Goal: Information Seeking & Learning: Find specific fact

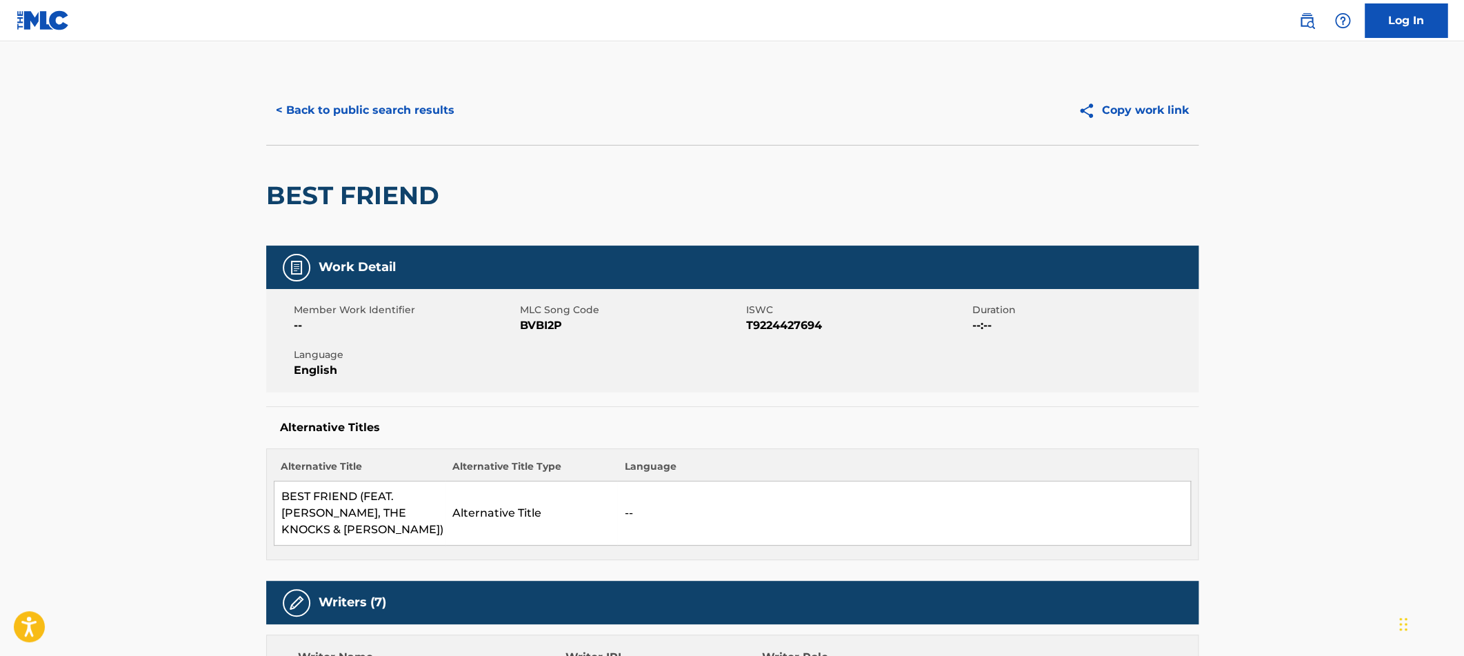
drag, startPoint x: 306, startPoint y: 114, endPoint x: 352, endPoint y: 116, distance: 45.5
click at [307, 114] on button "< Back to public search results" at bounding box center [365, 110] width 198 height 34
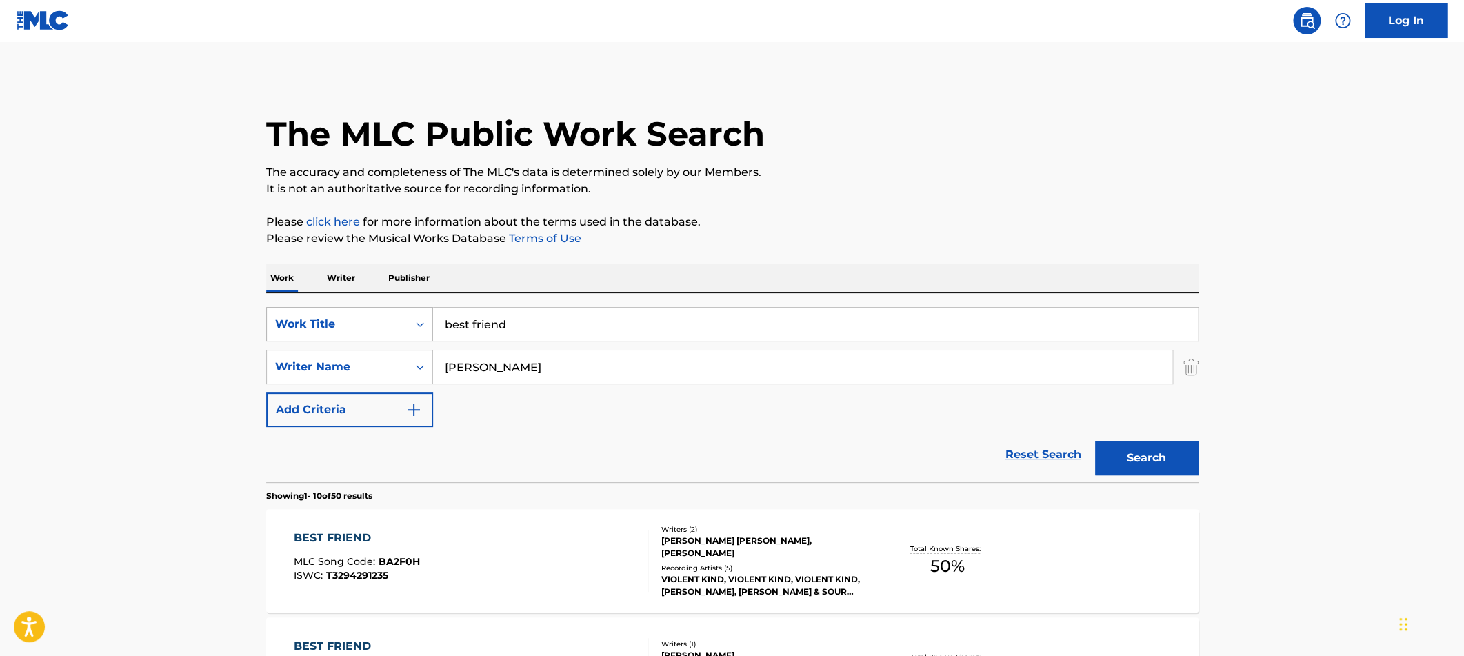
drag, startPoint x: 531, startPoint y: 319, endPoint x: 348, endPoint y: 321, distance: 183.4
click at [433, 321] on input "best friend" at bounding box center [815, 324] width 765 height 33
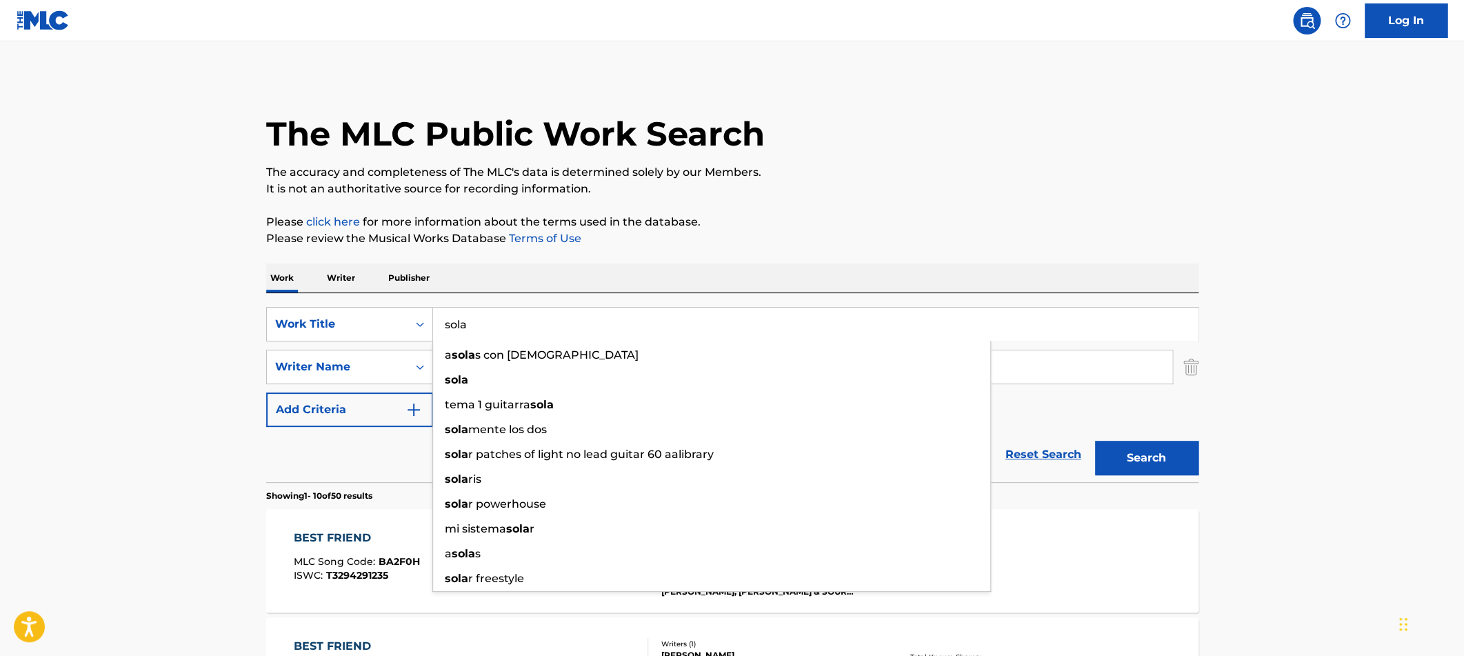
type input "sola"
click at [765, 265] on div "Work Writer Publisher" at bounding box center [732, 277] width 932 height 29
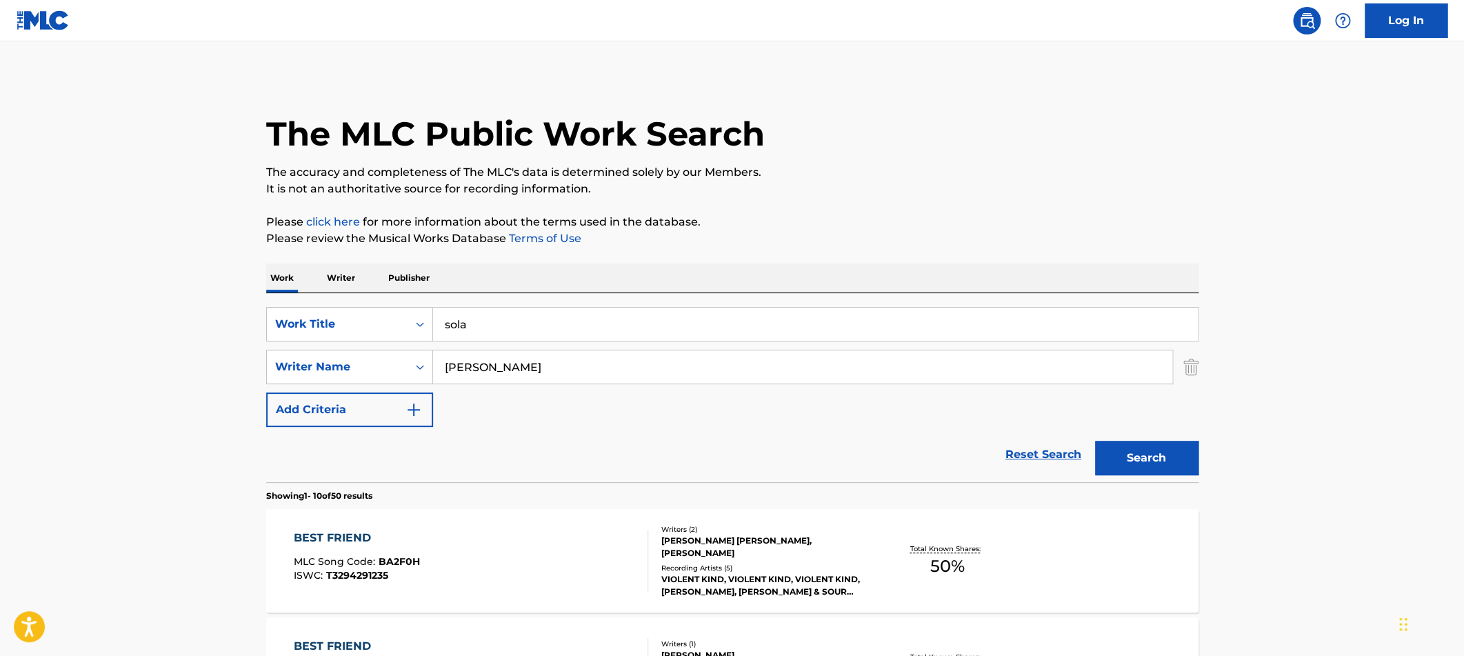
drag, startPoint x: 496, startPoint y: 368, endPoint x: 324, endPoint y: 345, distance: 173.3
click at [433, 350] on input "[PERSON_NAME]" at bounding box center [802, 366] width 739 height 33
click at [1095, 441] on button "Search" at bounding box center [1146, 458] width 103 height 34
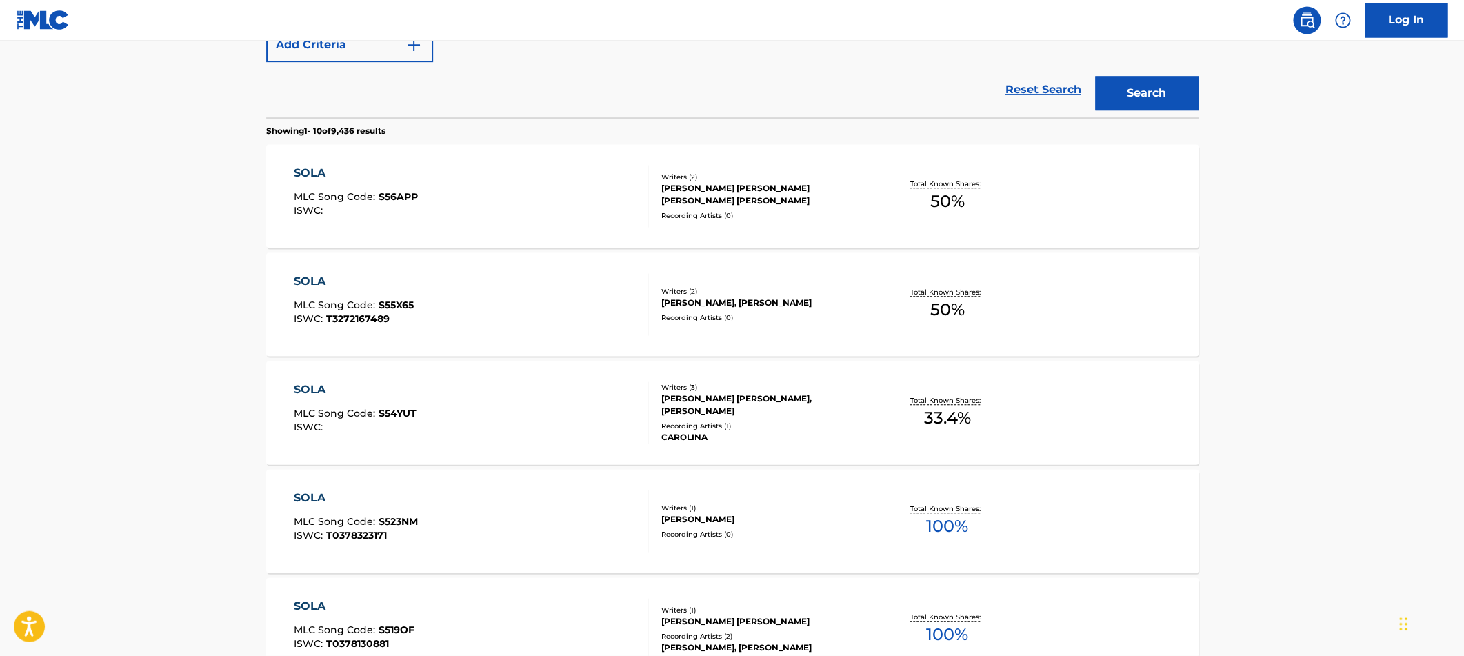
scroll to position [391, 0]
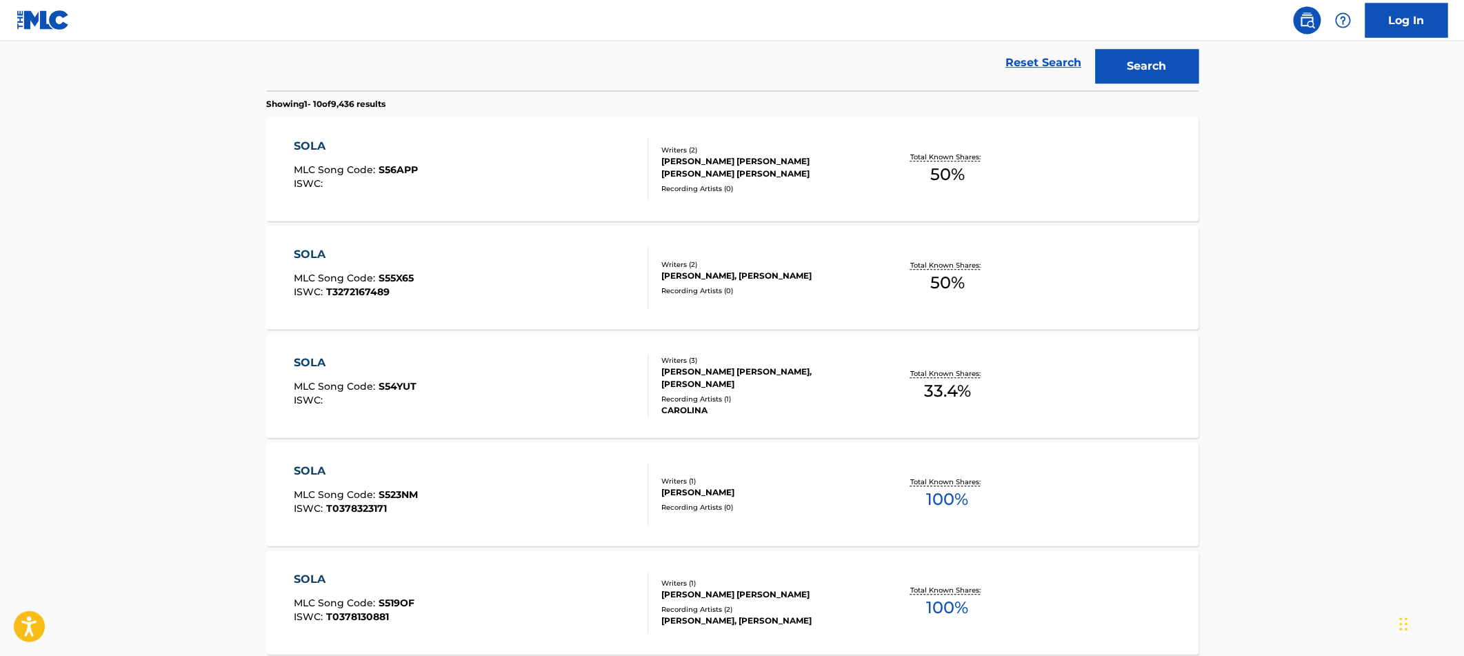
click at [1452, 242] on main "The MLC Public Work Search The accuracy and completeness of The MLC's data is d…" at bounding box center [732, 461] width 1464 height 1623
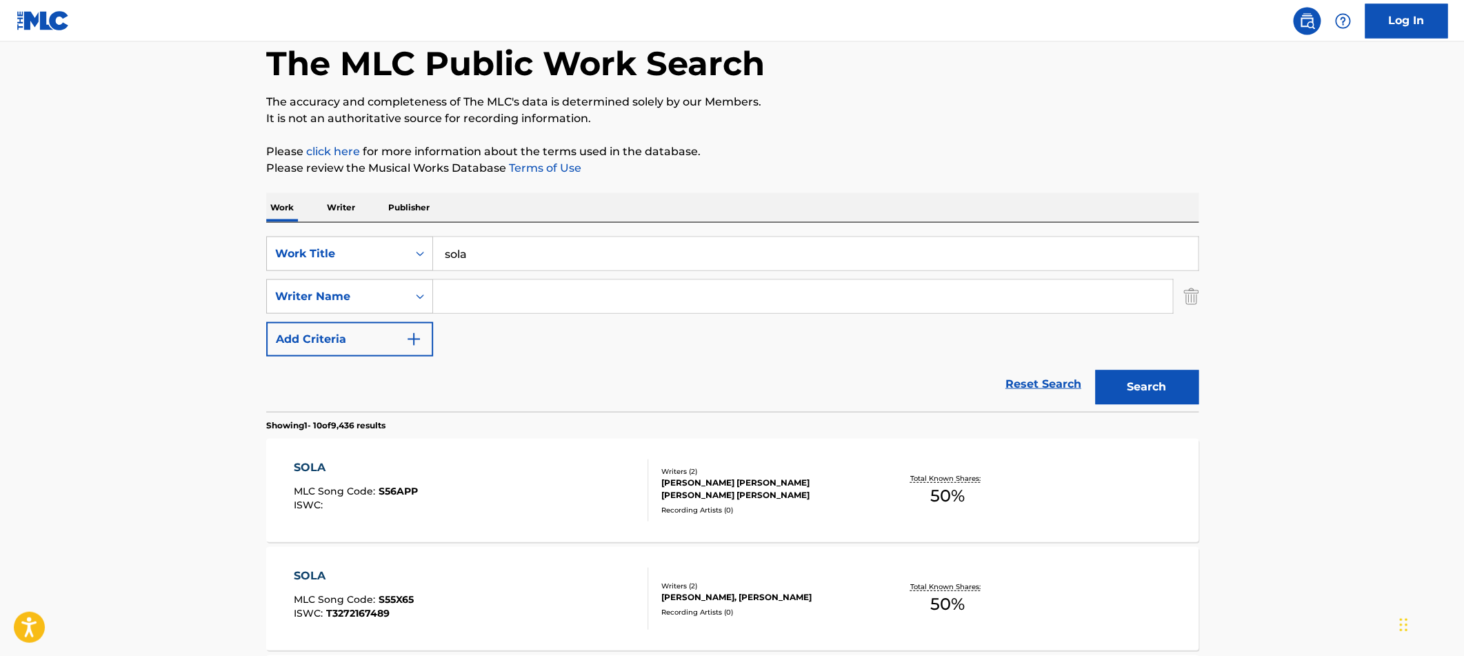
scroll to position [0, 0]
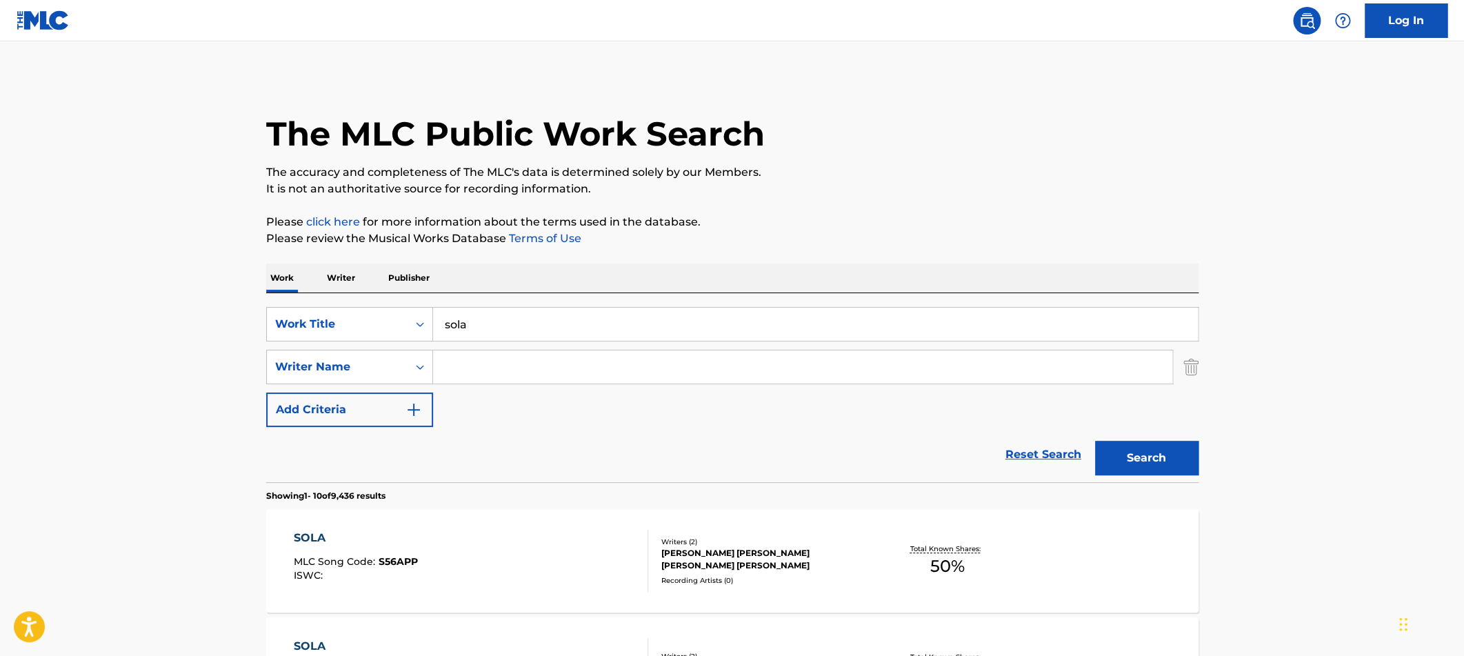
click at [466, 366] on input "Search Form" at bounding box center [802, 366] width 739 height 33
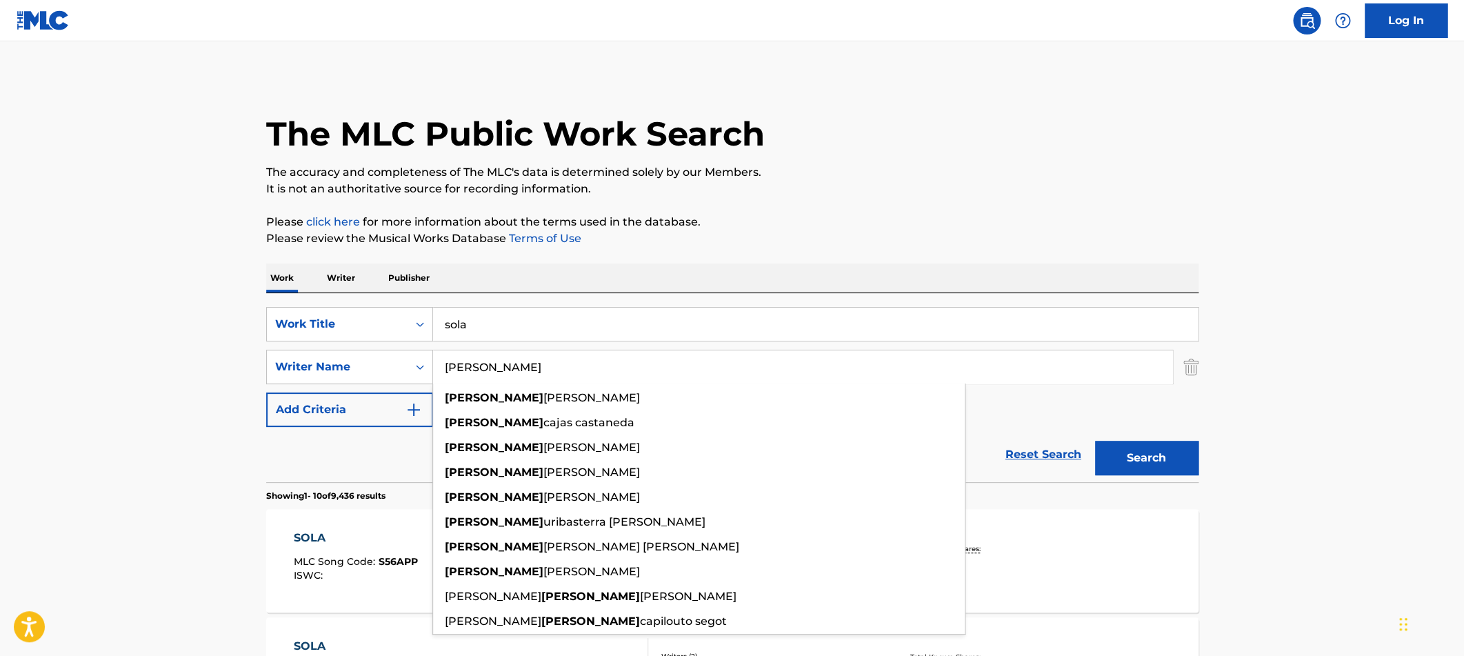
click at [1095, 441] on button "Search" at bounding box center [1146, 458] width 103 height 34
click at [550, 368] on input "[PERSON_NAME]" at bounding box center [802, 366] width 739 height 33
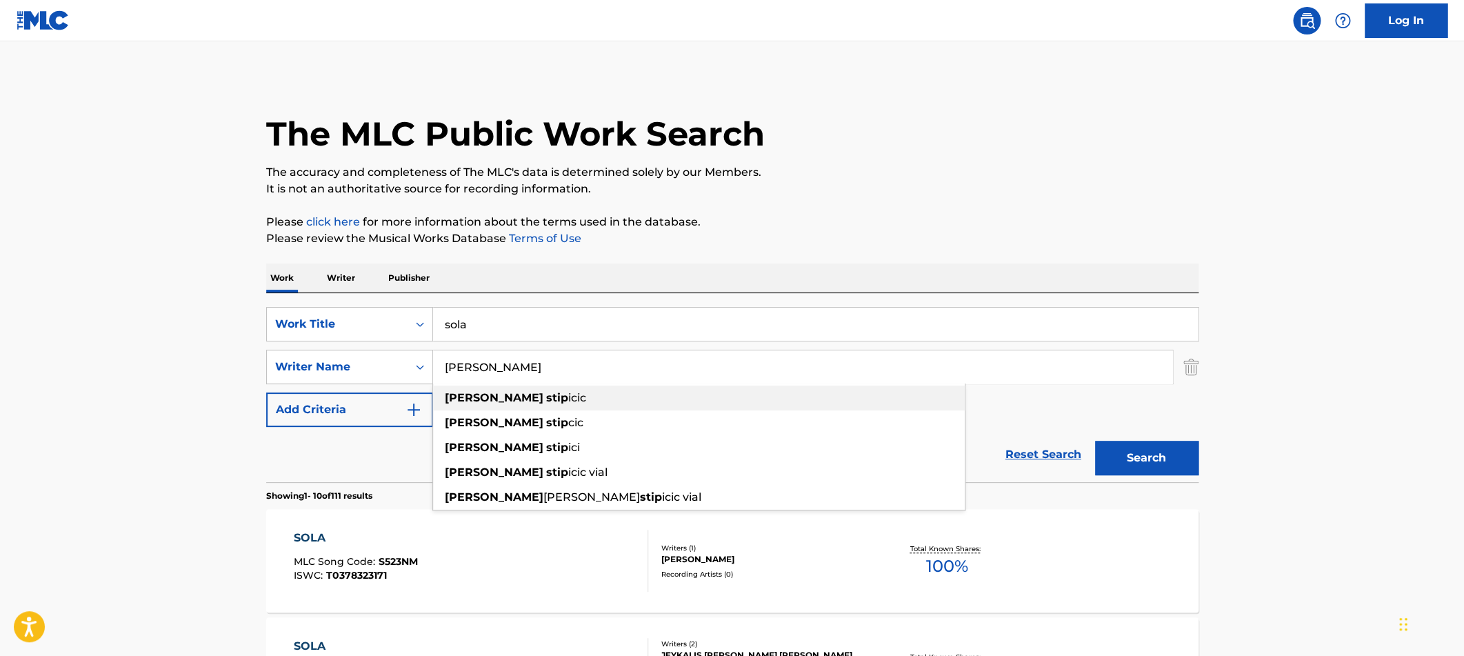
click at [545, 390] on div "[PERSON_NAME] icic" at bounding box center [699, 397] width 532 height 25
type input "[PERSON_NAME]"
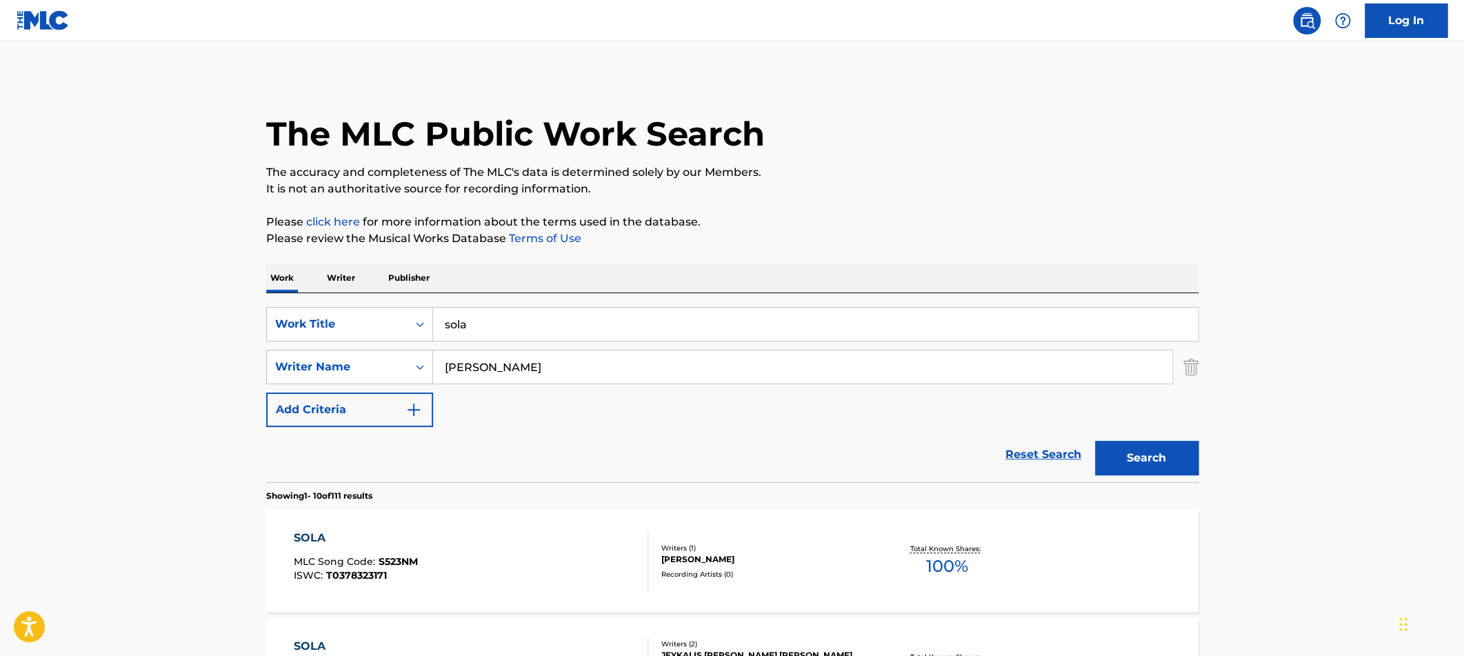
click at [1128, 459] on button "Search" at bounding box center [1146, 458] width 103 height 34
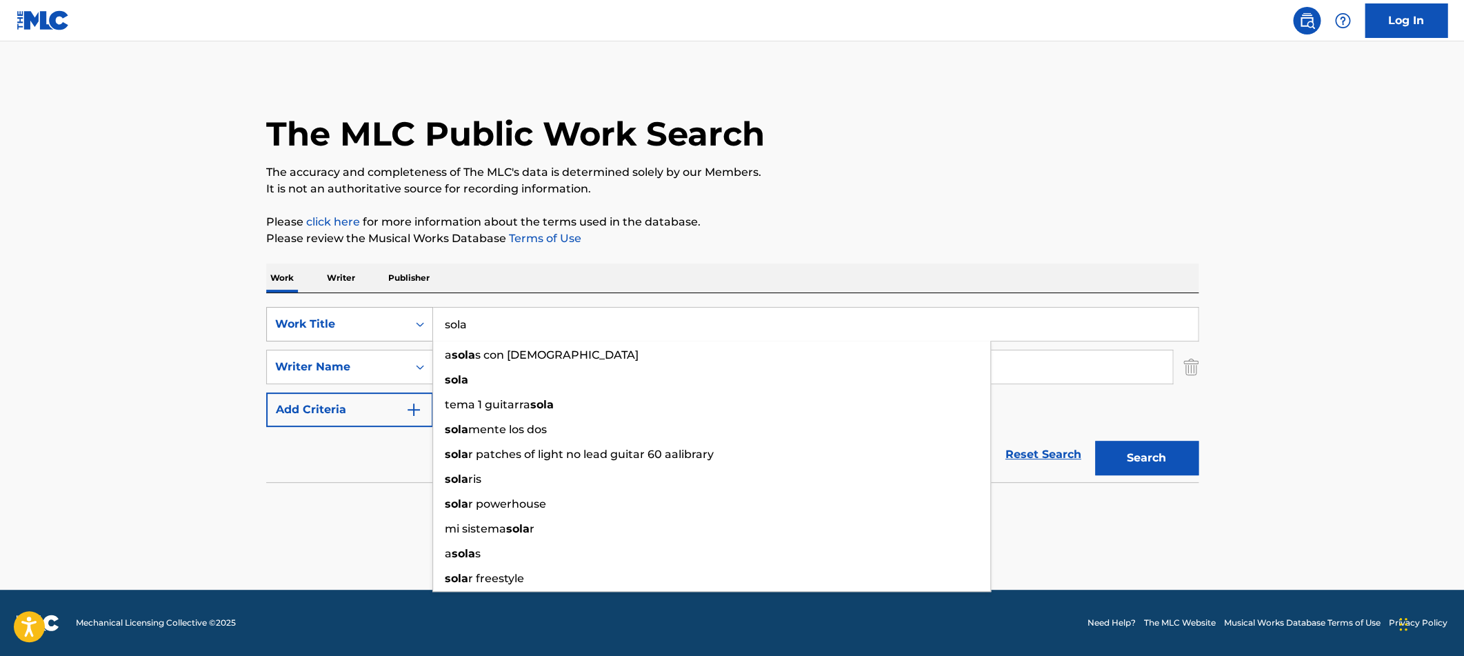
drag, startPoint x: 496, startPoint y: 321, endPoint x: 271, endPoint y: 311, distance: 225.0
click at [433, 313] on input "sola" at bounding box center [815, 324] width 765 height 33
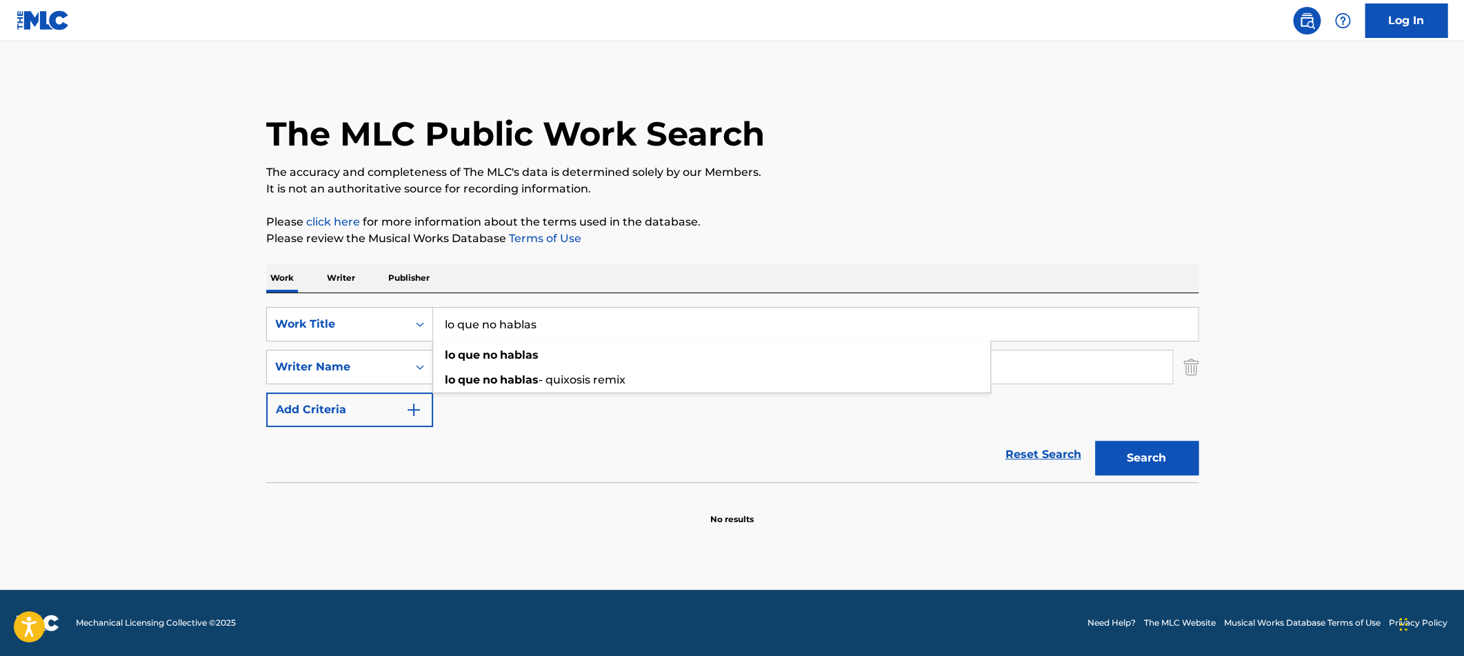
type input "lo que no hablas"
click at [719, 281] on div "Work Writer Publisher" at bounding box center [732, 277] width 932 height 29
drag, startPoint x: 535, startPoint y: 372, endPoint x: 125, endPoint y: 337, distance: 411.9
click at [433, 350] on input "[PERSON_NAME]" at bounding box center [802, 366] width 739 height 33
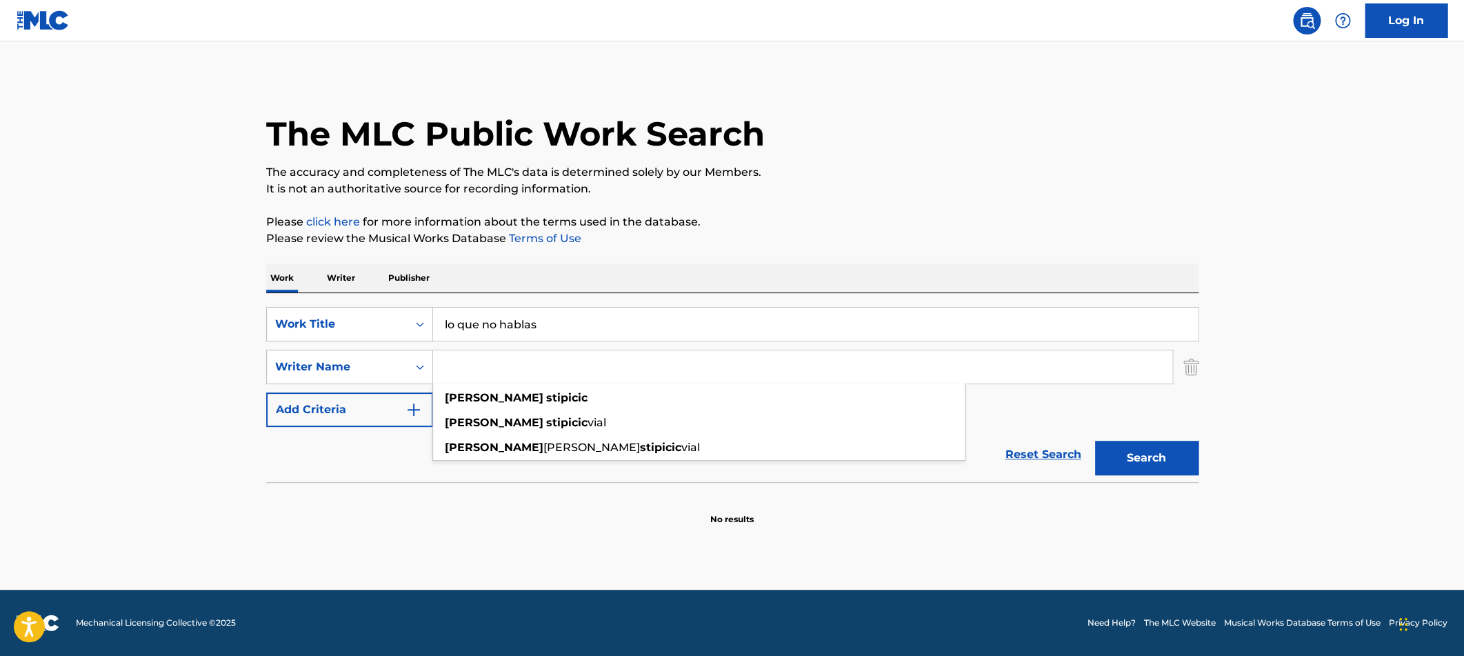
click at [1095, 441] on button "Search" at bounding box center [1146, 458] width 103 height 34
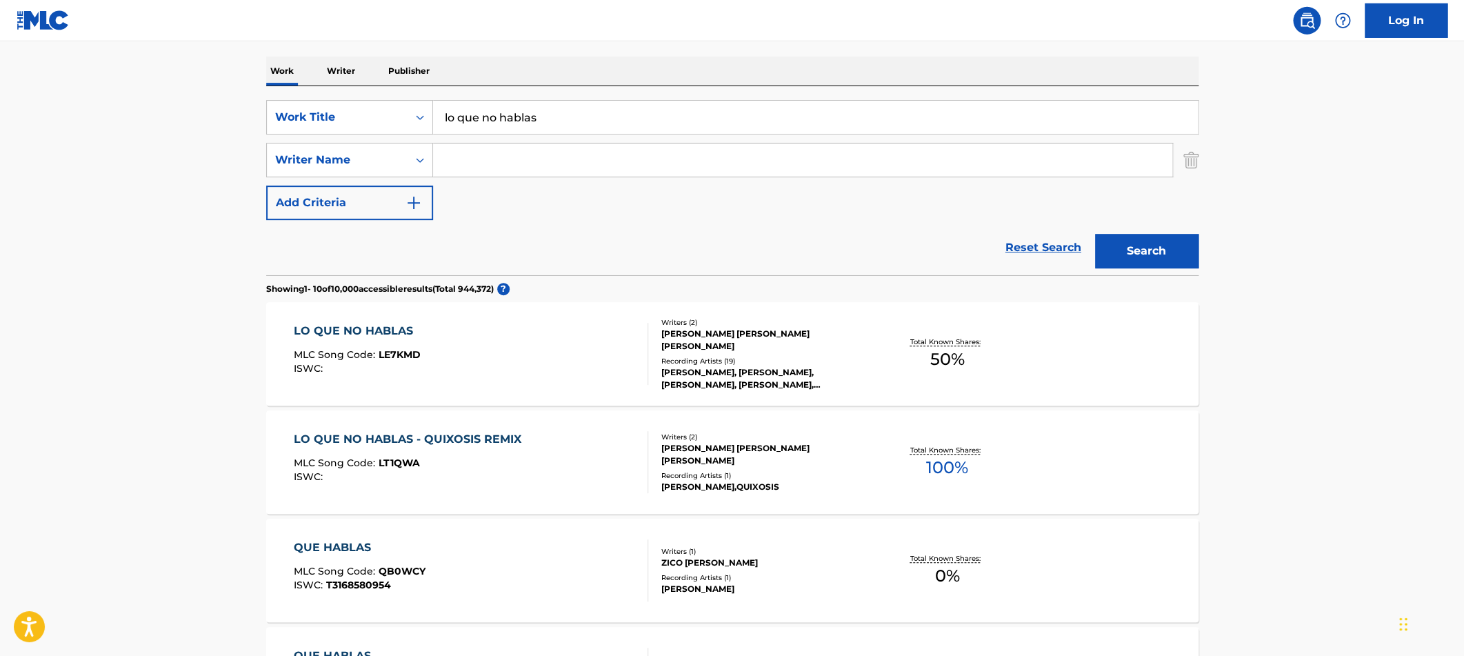
scroll to position [209, 0]
click at [783, 350] on div "[PERSON_NAME] [PERSON_NAME] [PERSON_NAME]" at bounding box center [765, 337] width 208 height 25
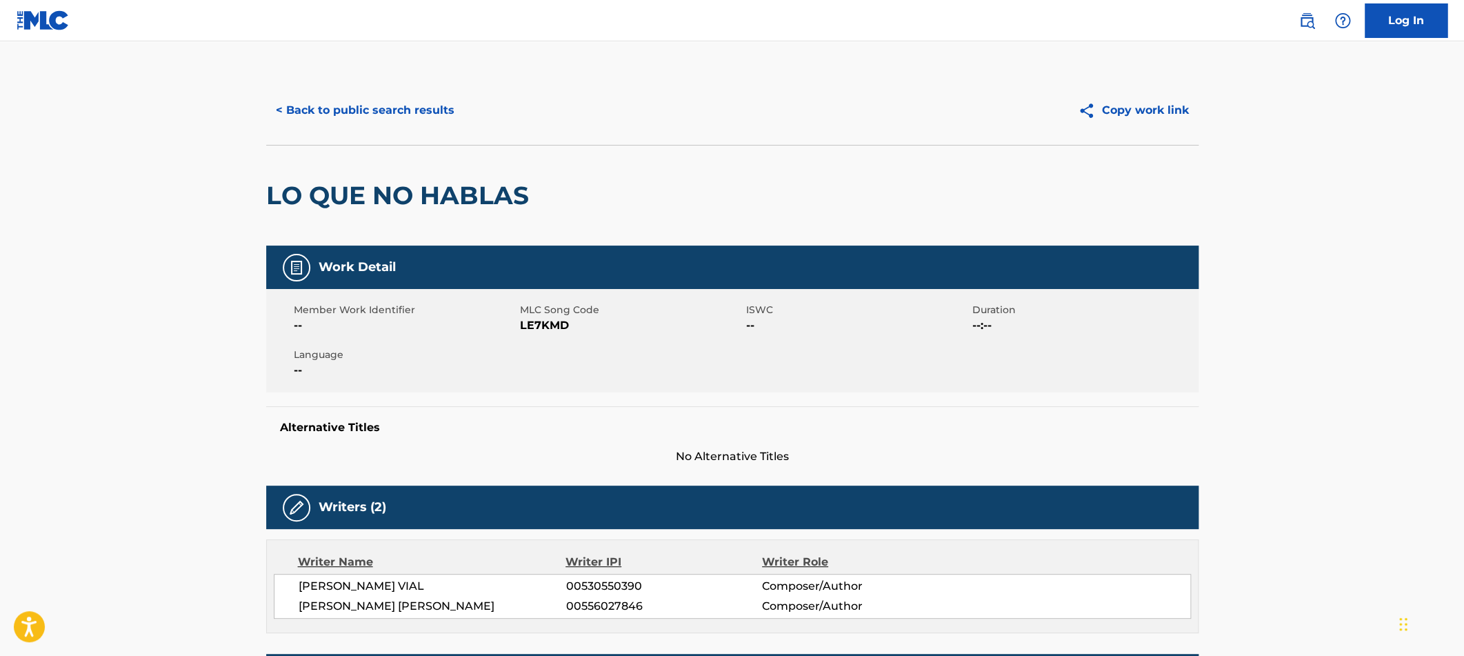
scroll to position [209, 0]
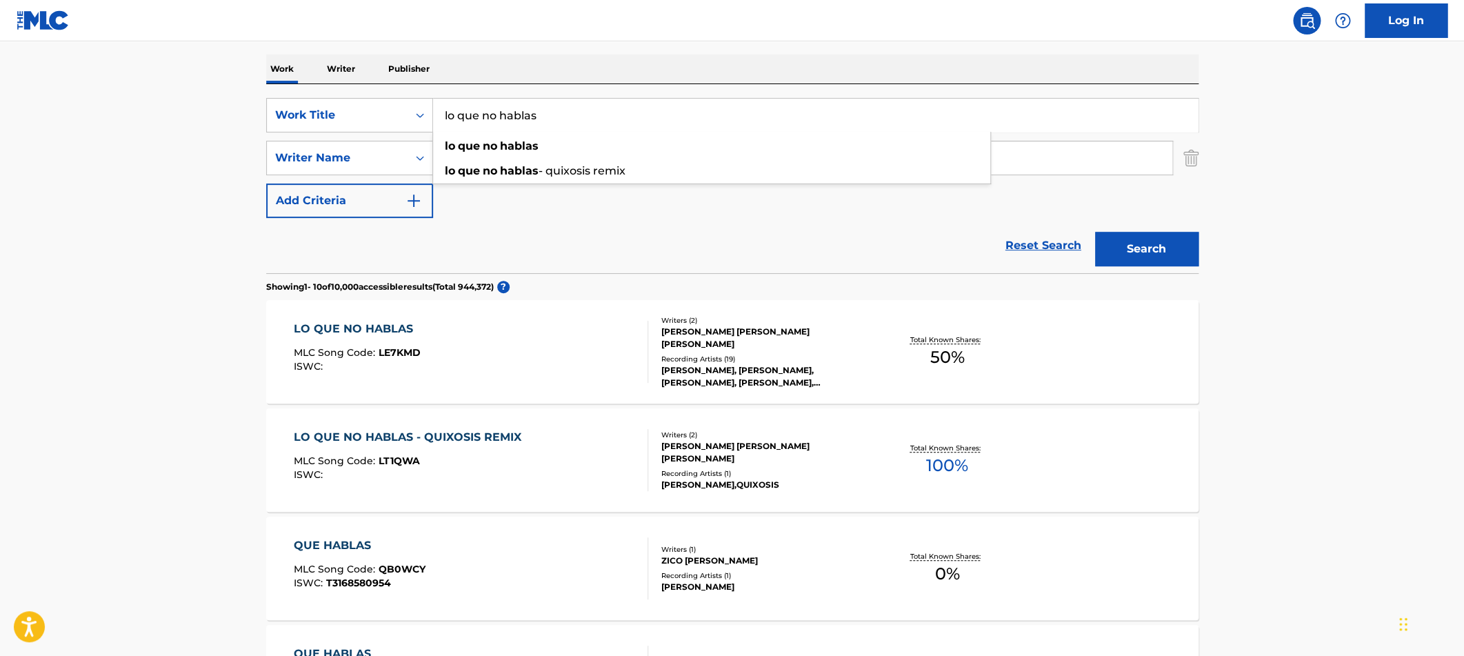
drag, startPoint x: 547, startPoint y: 114, endPoint x: 400, endPoint y: 110, distance: 146.9
click at [433, 110] on input "lo que no hablas" at bounding box center [815, 115] width 765 height 33
paste input "Siento que merezco má"
click at [1090, 248] on div "Search" at bounding box center [1143, 245] width 110 height 55
click at [1105, 245] on button "Search" at bounding box center [1146, 249] width 103 height 34
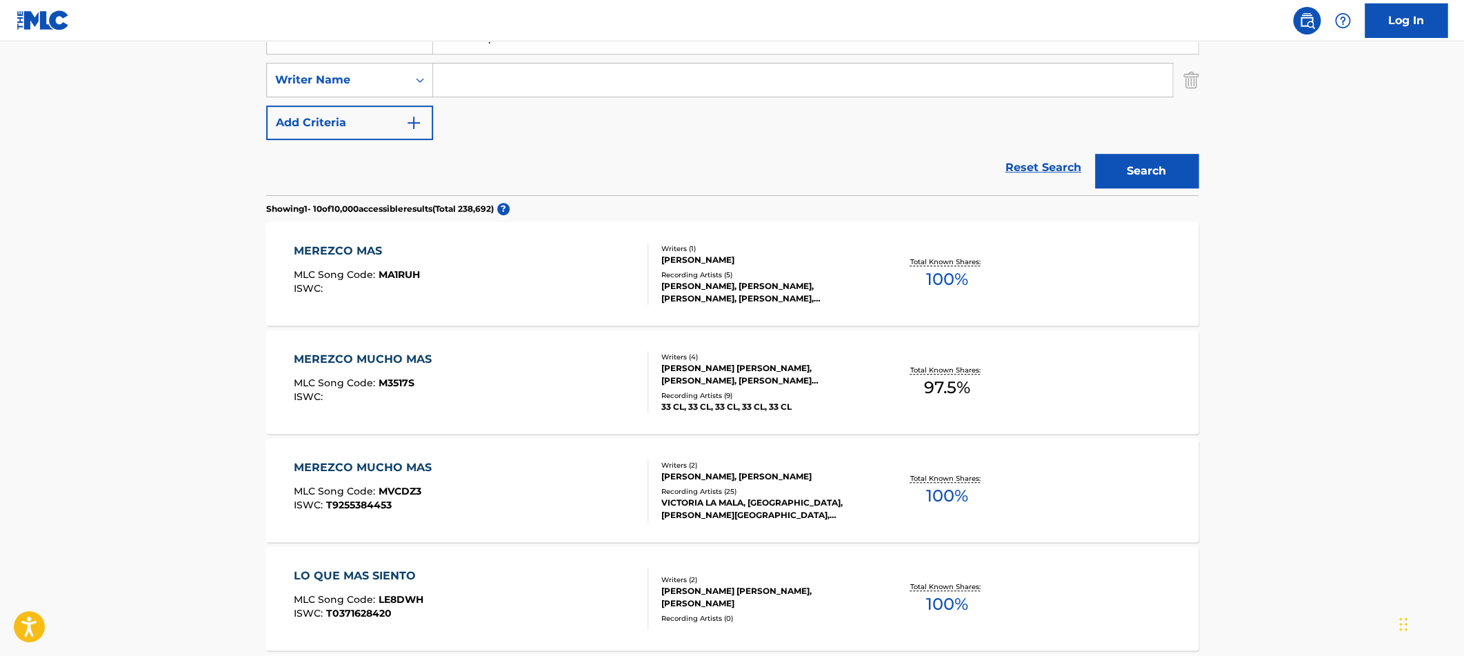
scroll to position [0, 0]
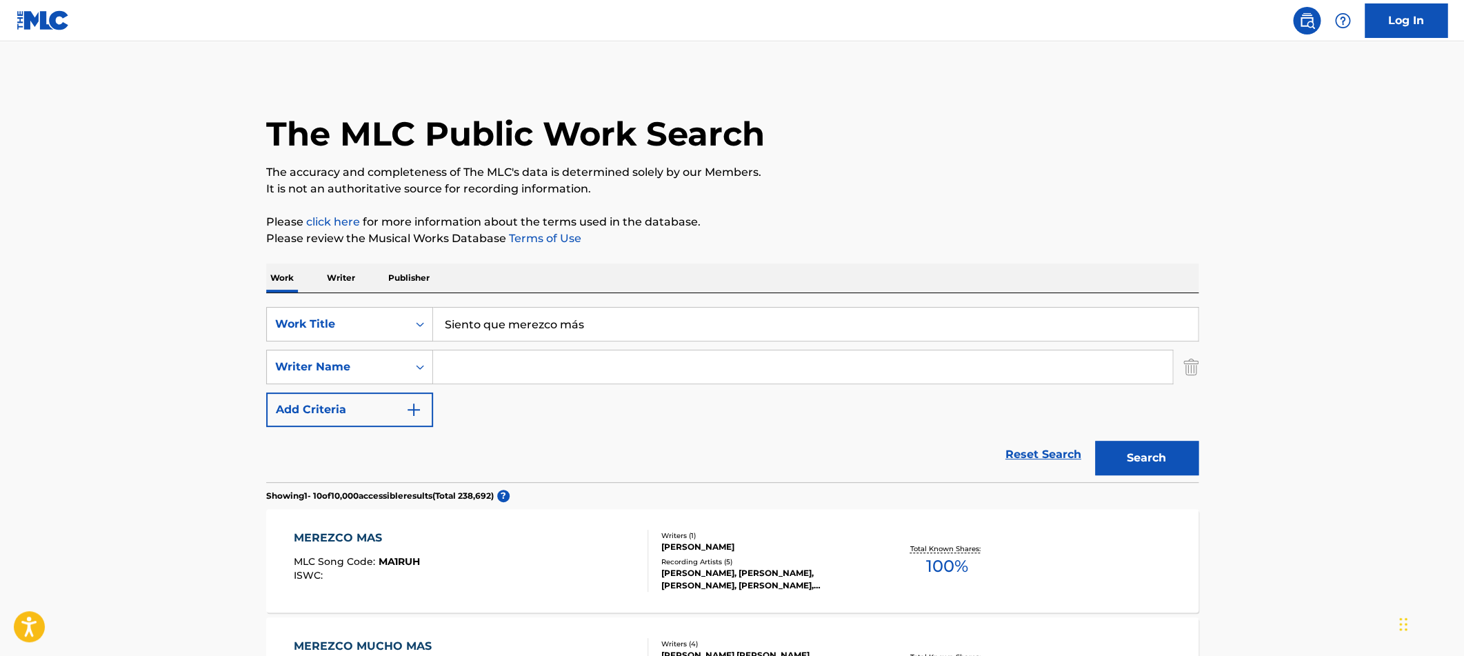
drag, startPoint x: 619, startPoint y: 321, endPoint x: 430, endPoint y: 309, distance: 189.4
click at [433, 309] on input "Siento que merezco más" at bounding box center [815, 324] width 765 height 33
paste input "Hecho para ti"
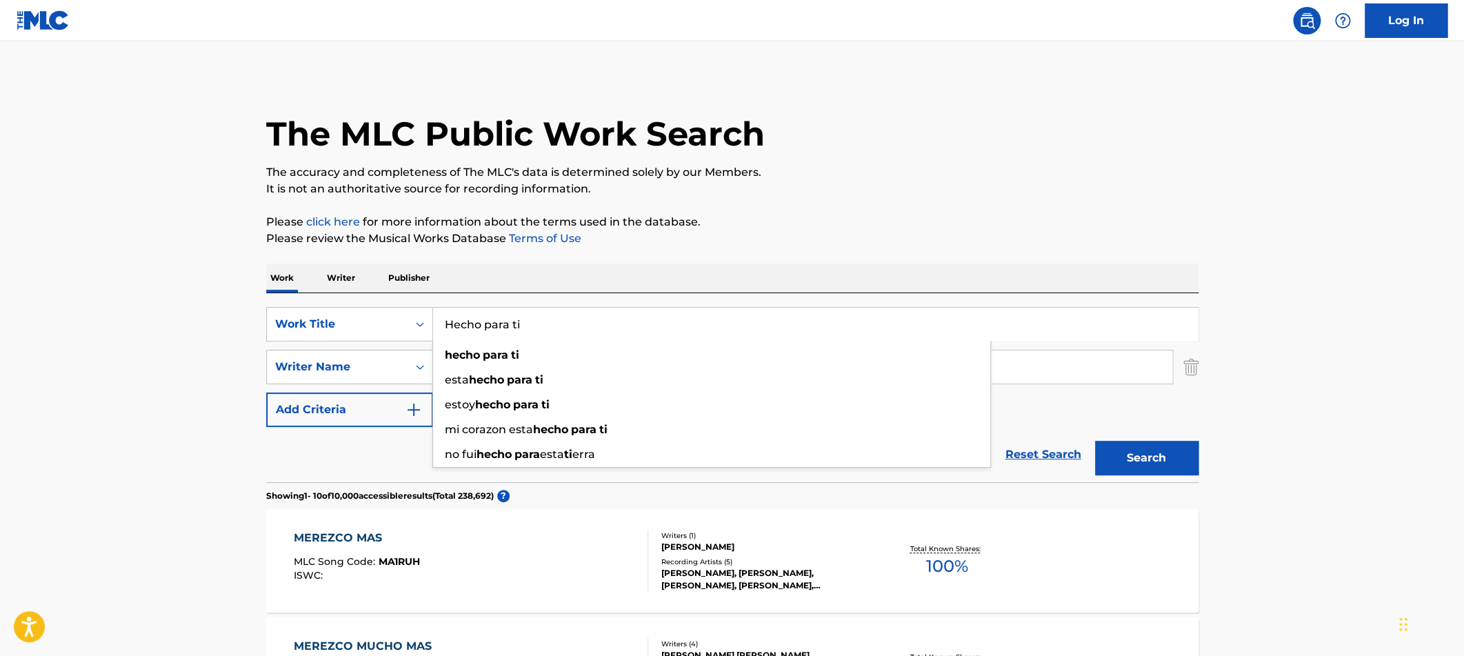
click at [677, 328] on input "Hecho para ti" at bounding box center [815, 324] width 765 height 33
click at [1095, 441] on button "Search" at bounding box center [1146, 458] width 103 height 34
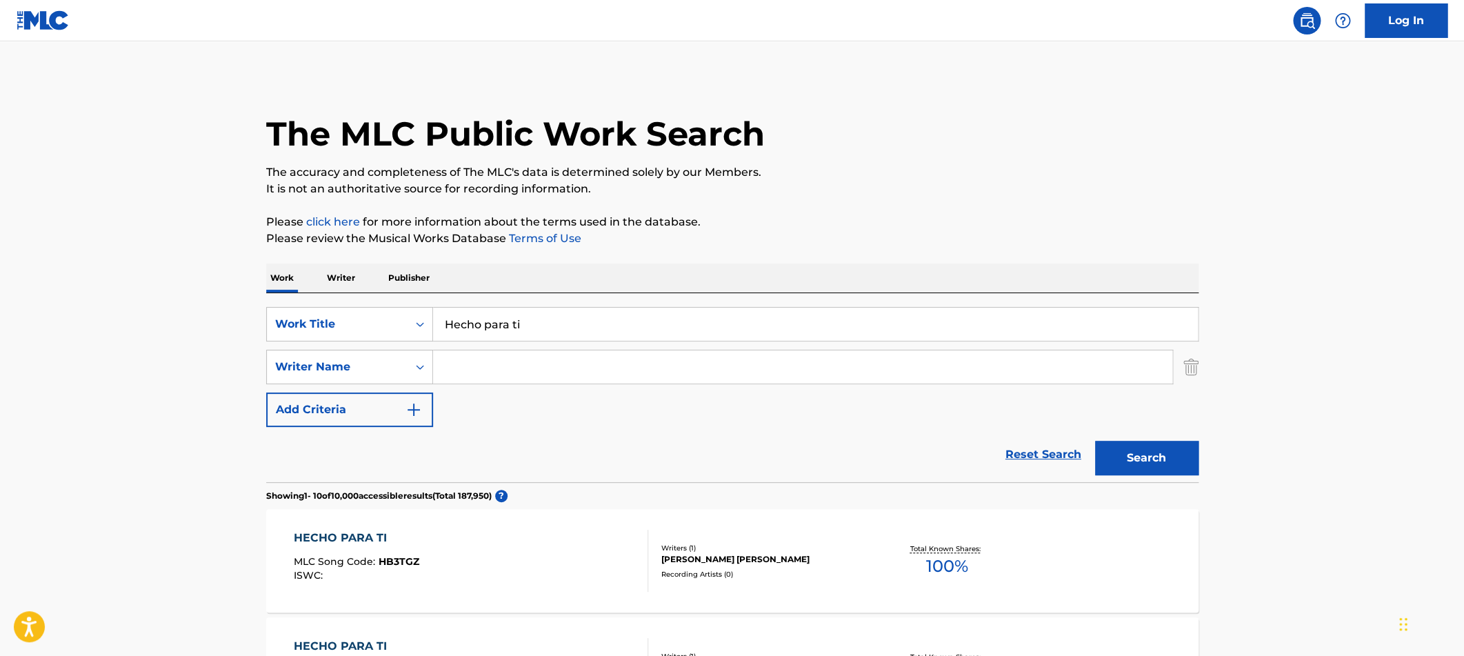
drag, startPoint x: 565, startPoint y: 323, endPoint x: 185, endPoint y: 305, distance: 380.4
click at [433, 308] on input "Hecho para ti" at bounding box center [815, 324] width 765 height 33
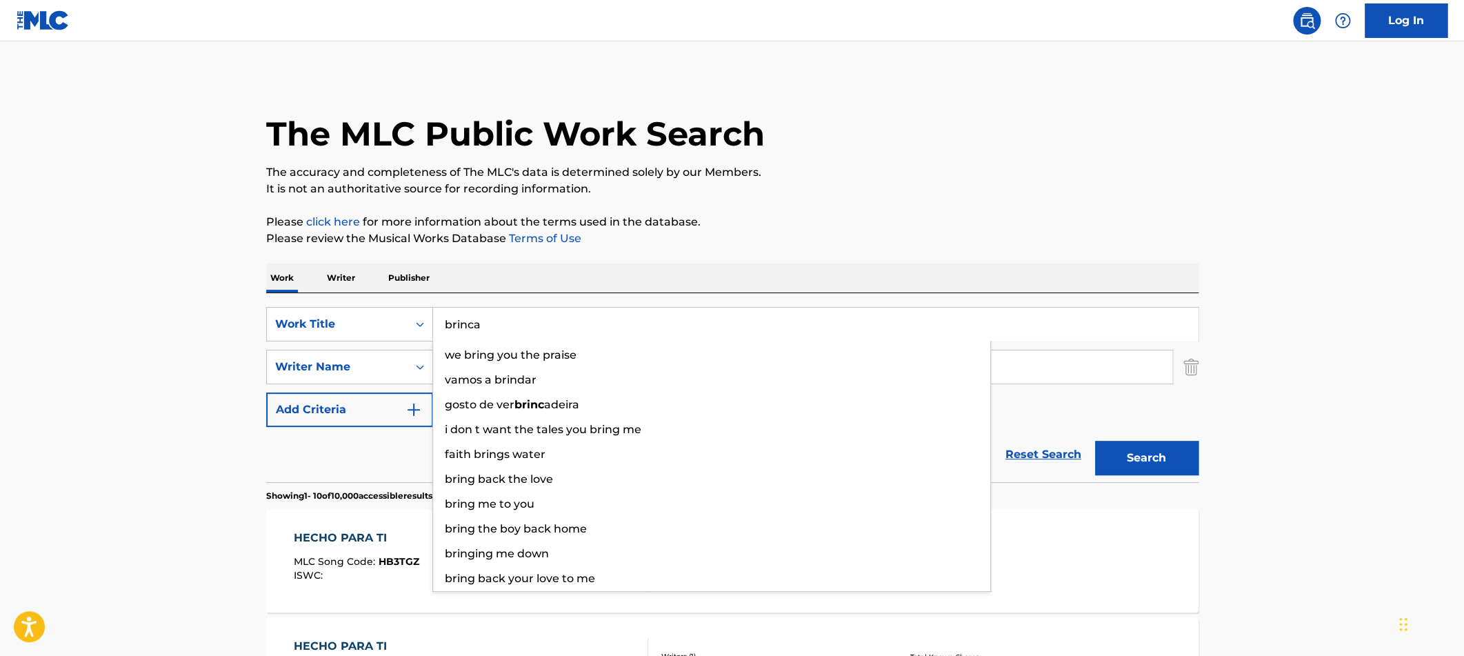
type input "brinca"
click at [1095, 441] on button "Search" at bounding box center [1146, 458] width 103 height 34
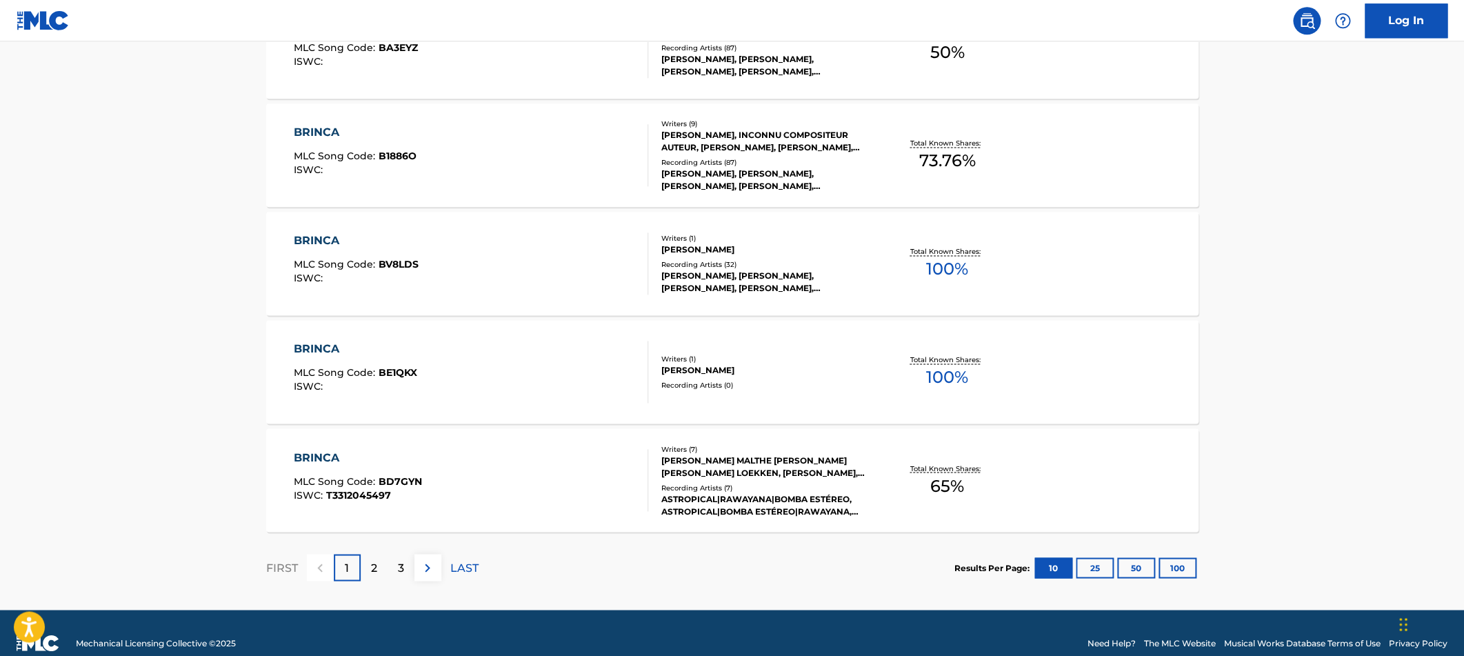
scroll to position [1074, 0]
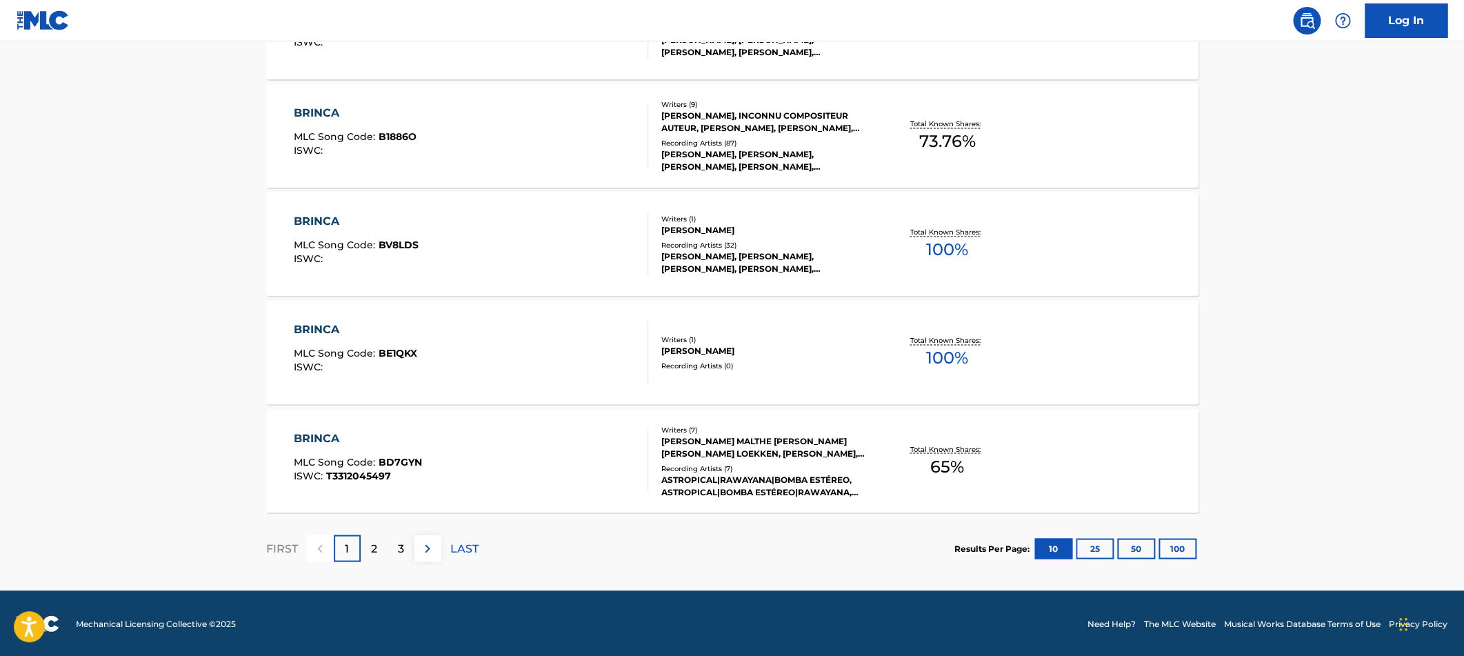
click at [374, 548] on p "2" at bounding box center [374, 548] width 6 height 17
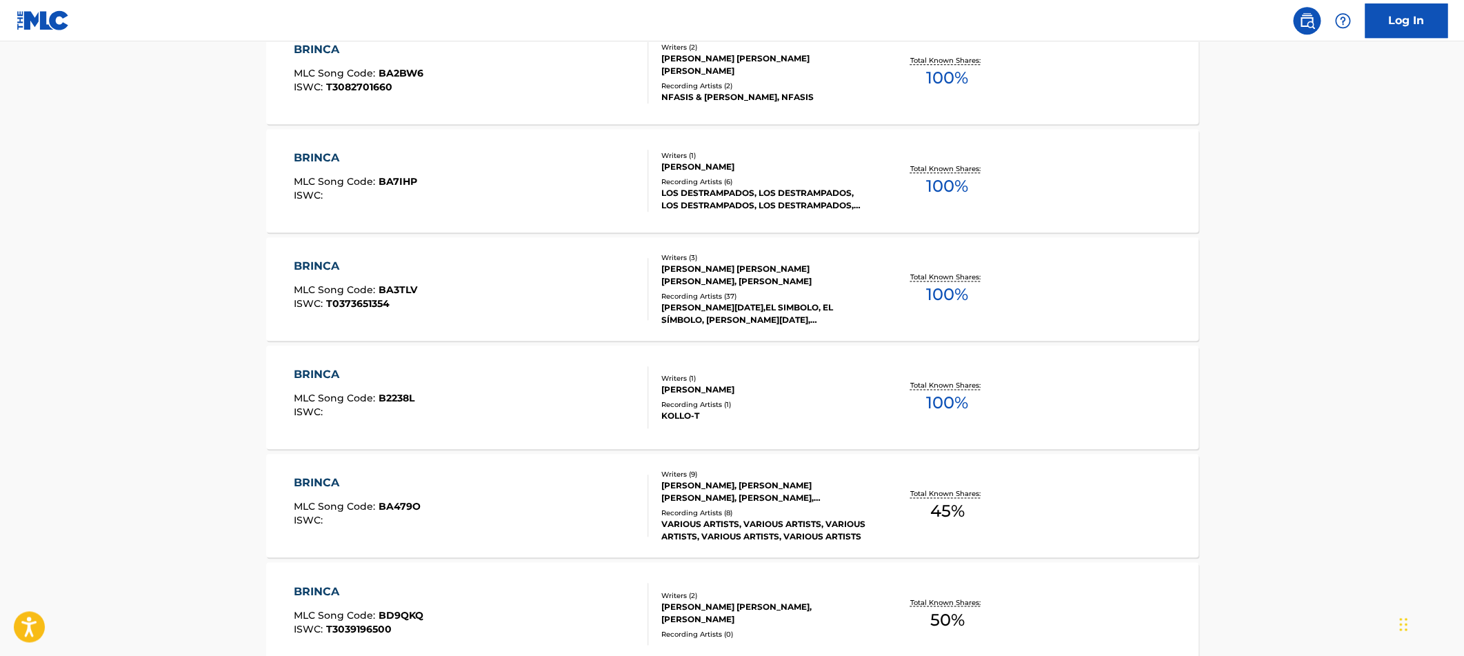
scroll to position [1012, 0]
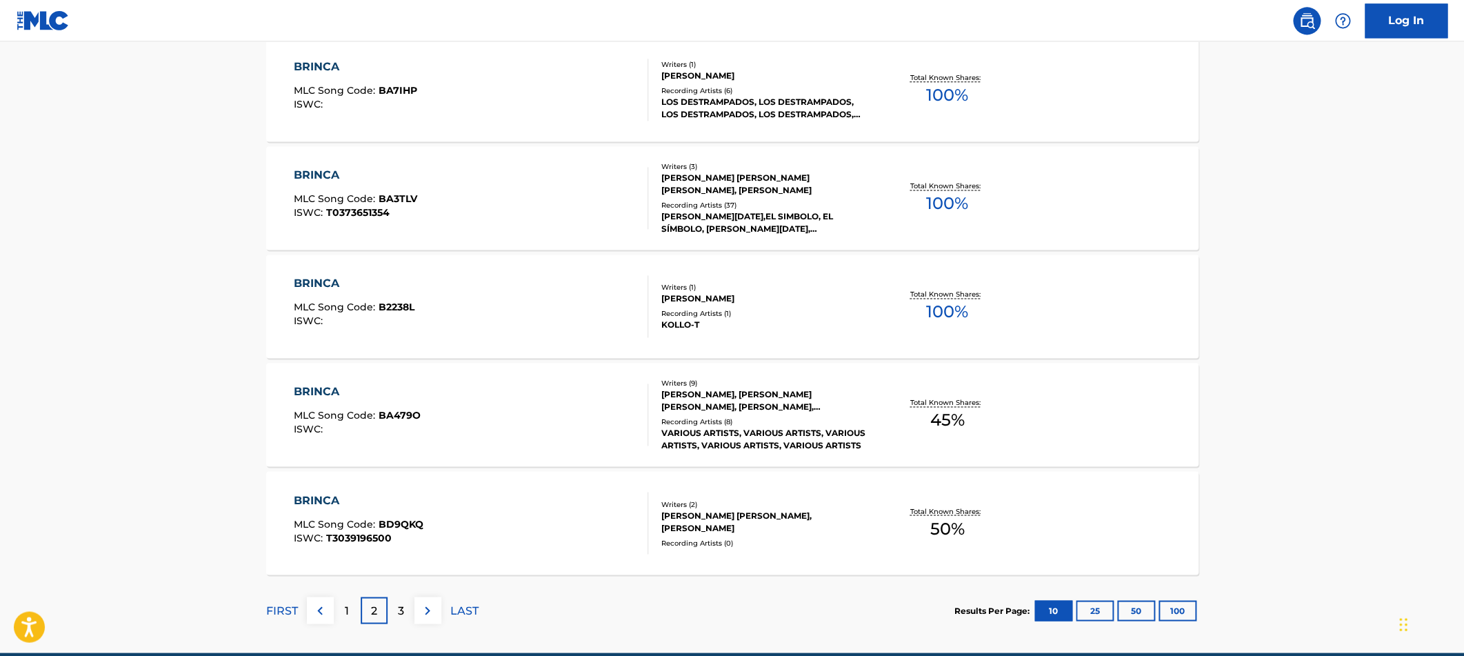
click at [412, 601] on div "3" at bounding box center [401, 610] width 27 height 27
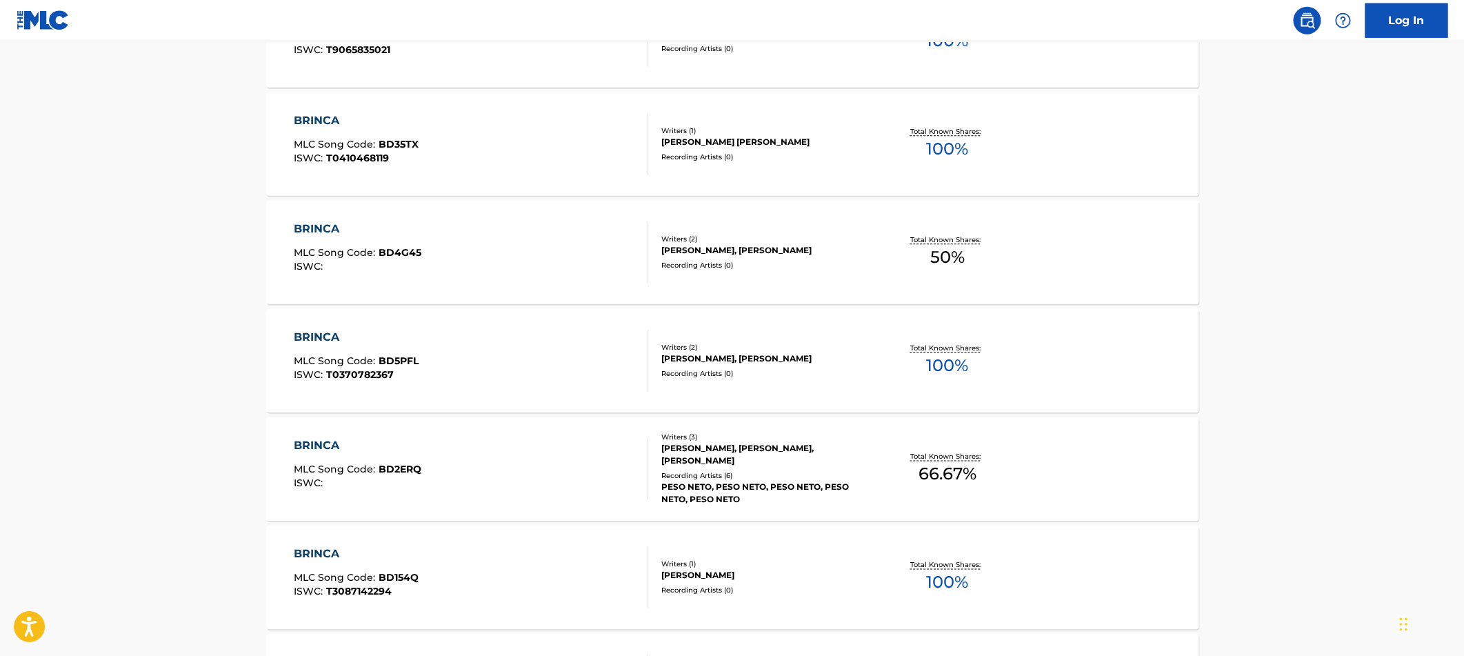
scroll to position [994, 0]
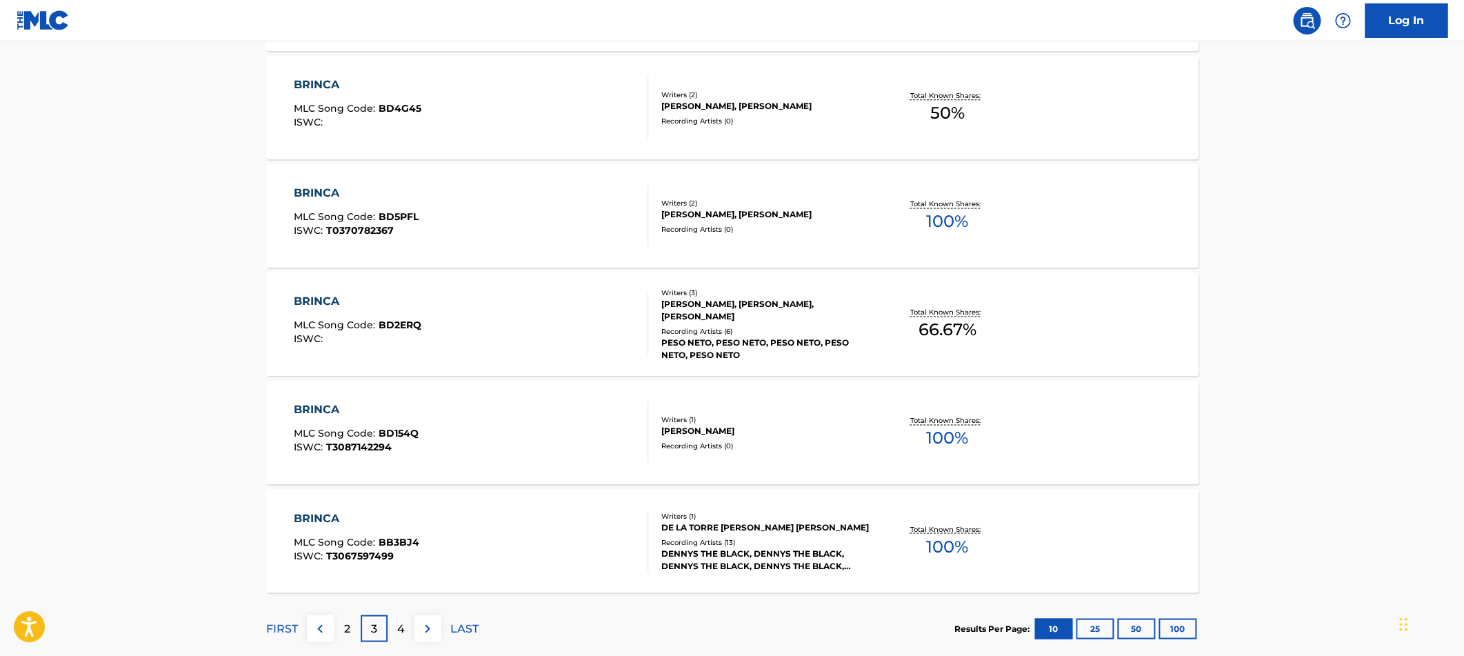
click at [401, 634] on p "4" at bounding box center [401, 628] width 8 height 17
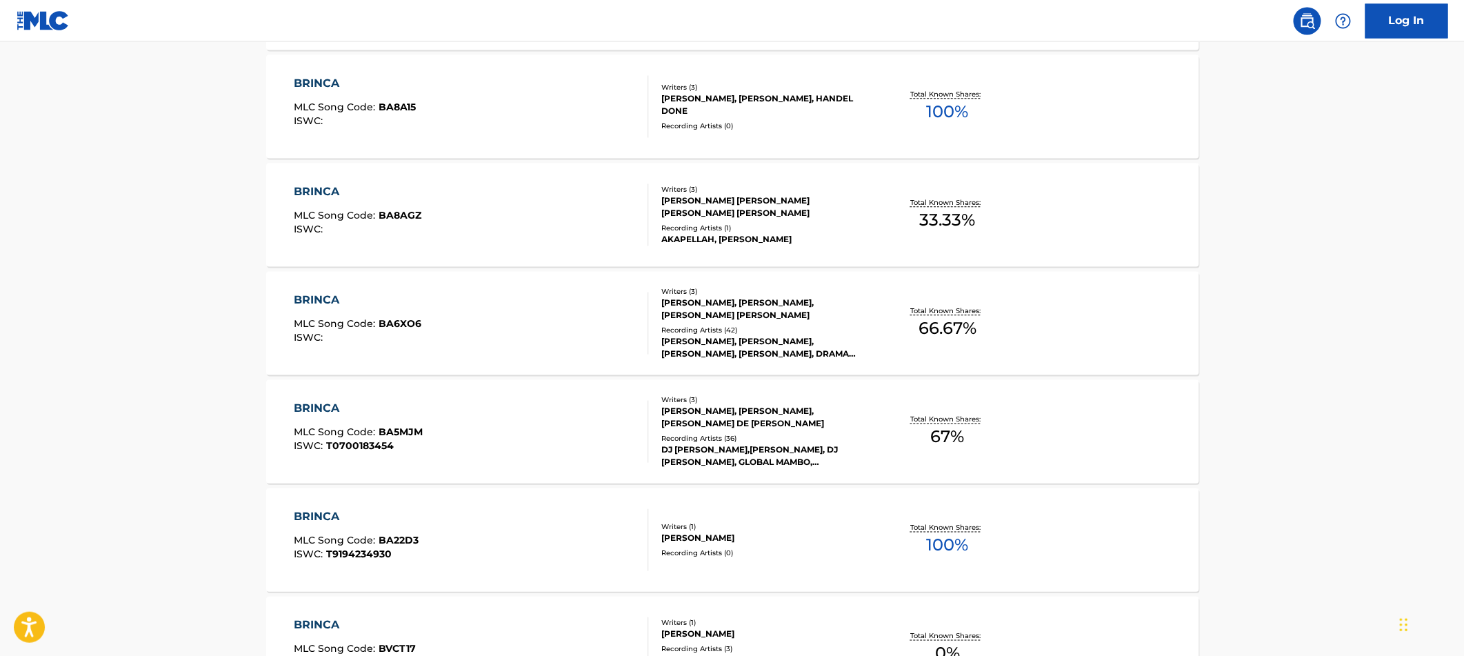
scroll to position [0, 0]
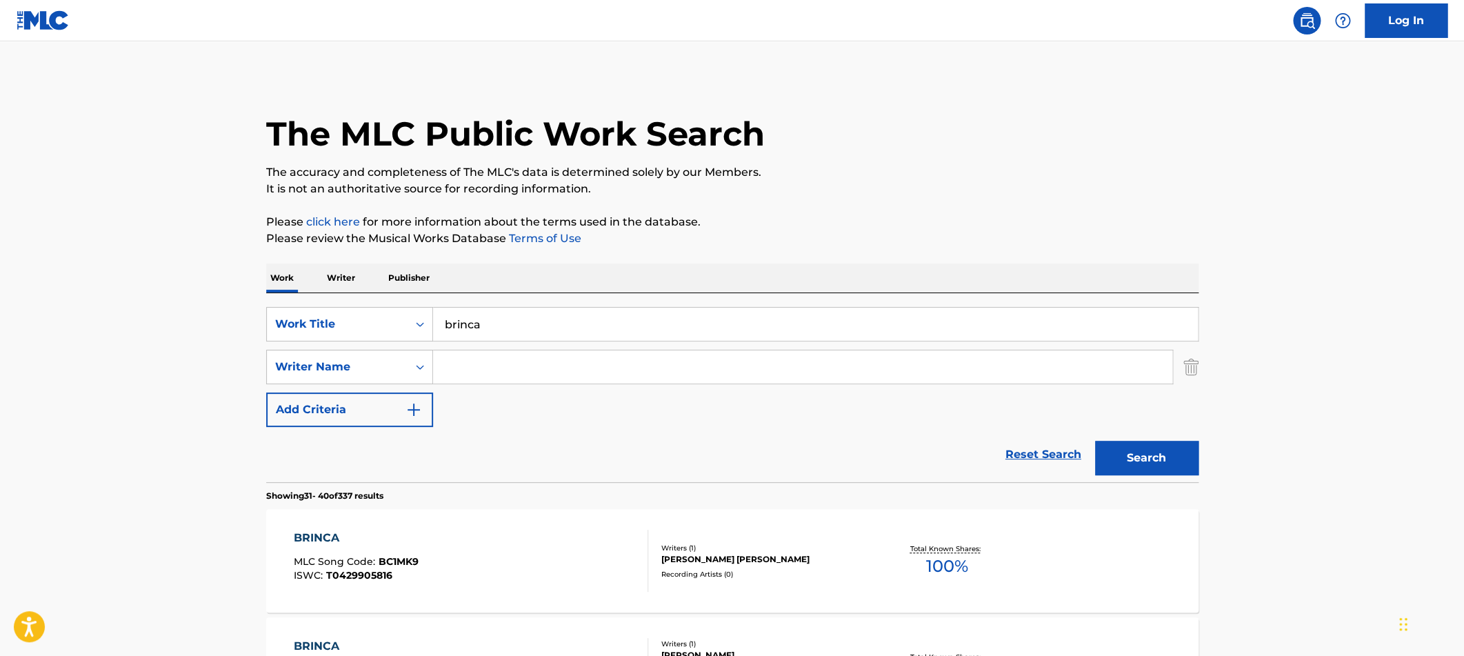
click at [512, 373] on input "Search Form" at bounding box center [802, 366] width 739 height 33
click at [1095, 441] on button "Search" at bounding box center [1146, 458] width 103 height 34
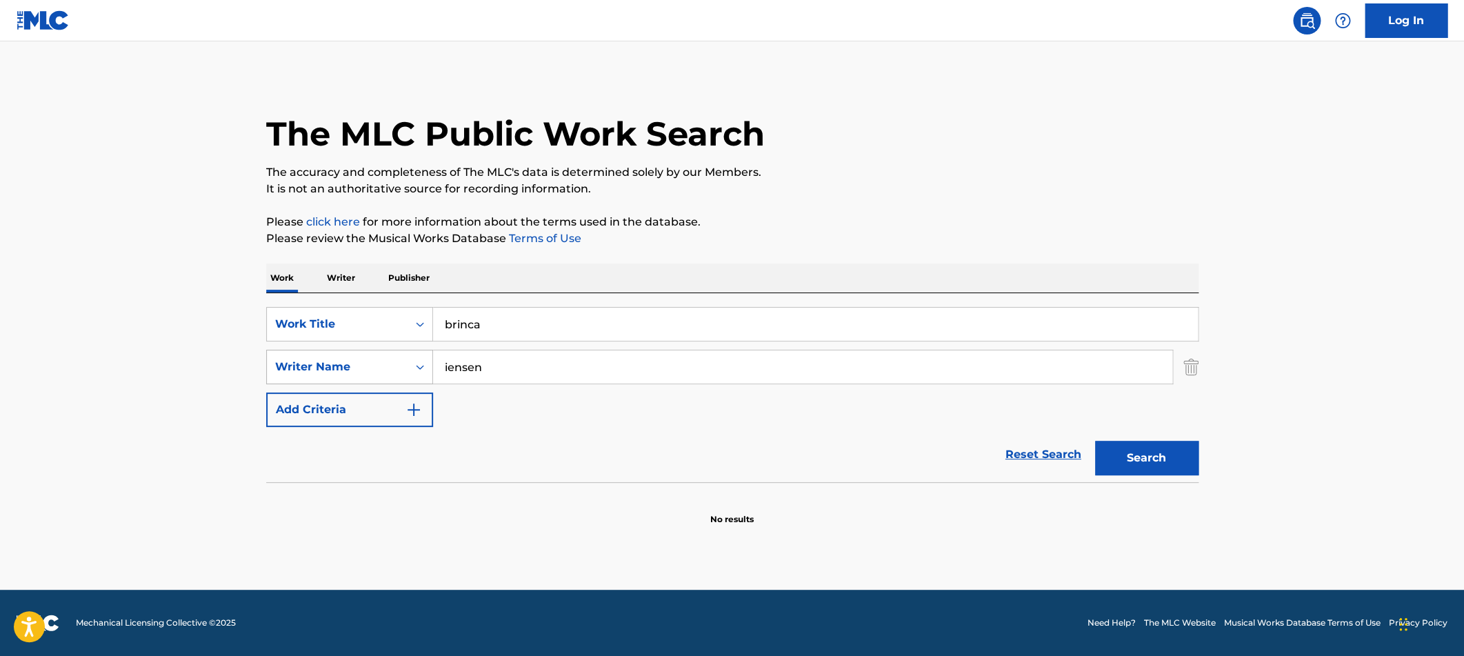
drag, startPoint x: 504, startPoint y: 379, endPoint x: 375, endPoint y: 373, distance: 129.1
click at [375, 373] on div "SearchWithCriteriaa8922fcd-3237-4d9b-8c99-d29dd0516e19 Writer Name [PERSON_NAME]" at bounding box center [732, 367] width 932 height 34
drag, startPoint x: 485, startPoint y: 370, endPoint x: 395, endPoint y: 361, distance: 90.7
click at [433, 361] on input "iensen" at bounding box center [802, 366] width 739 height 33
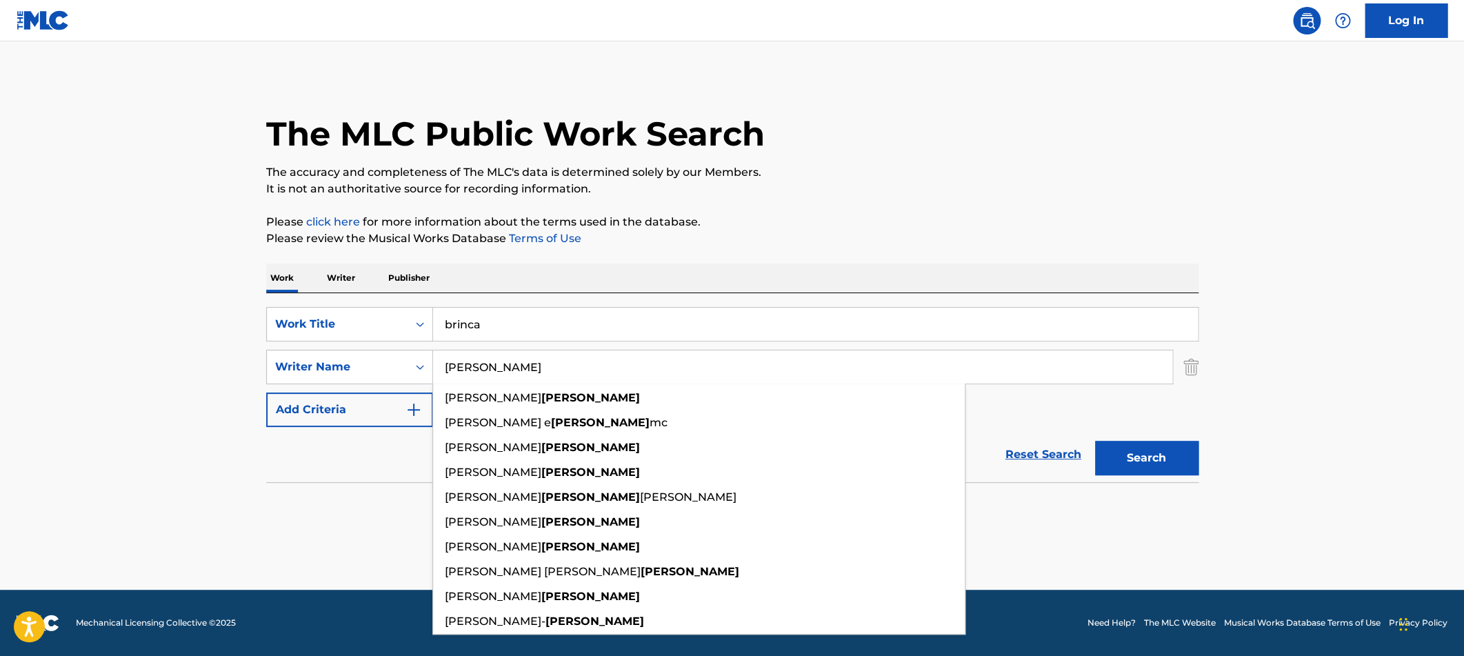
type input "[PERSON_NAME]"
click at [1095, 441] on button "Search" at bounding box center [1146, 458] width 103 height 34
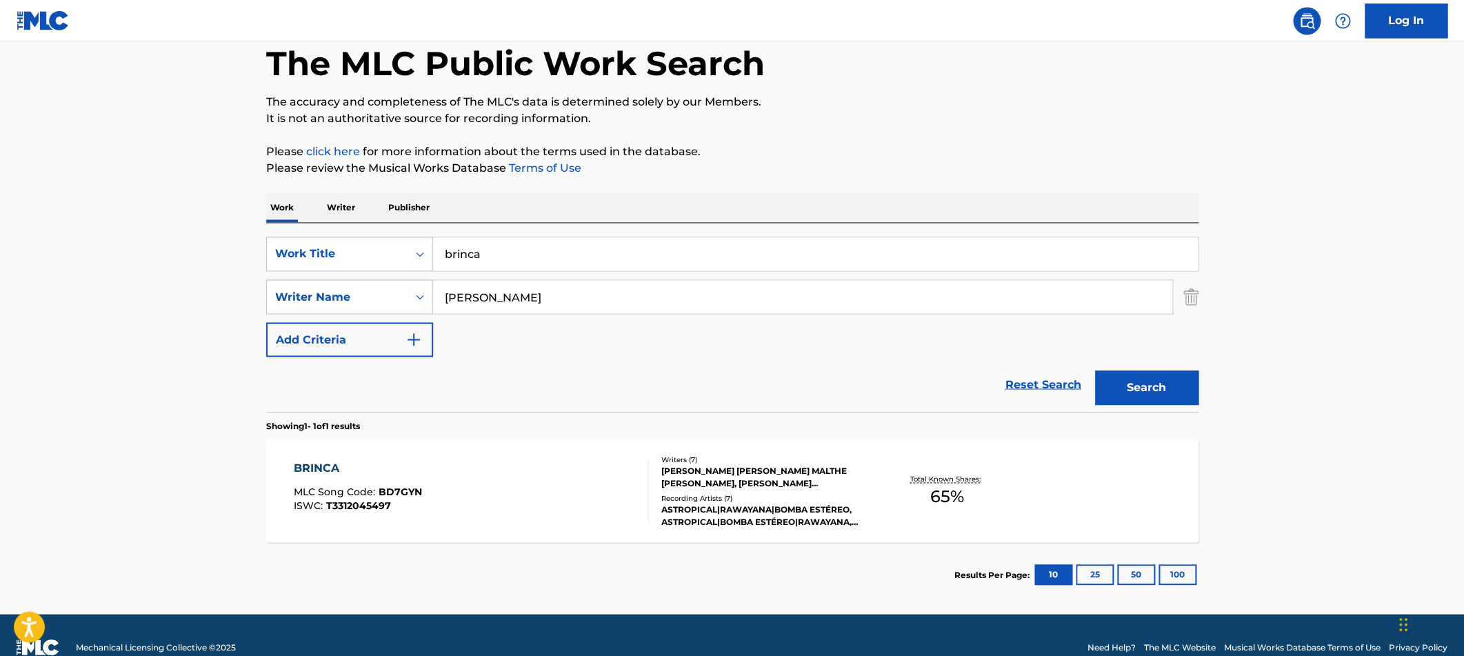
scroll to position [94, 0]
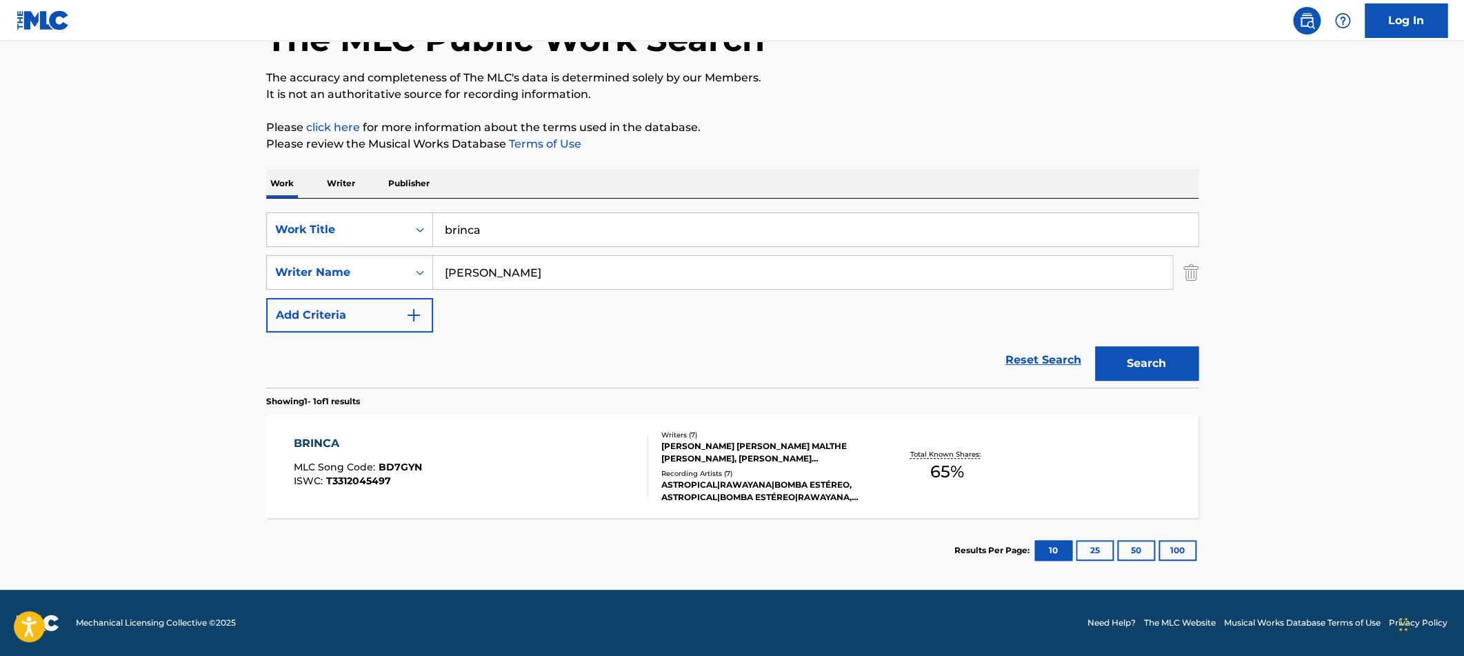
click at [978, 502] on div "BRINCA MLC Song Code : BD7GYN ISWC : T3312045497 Writers ( 7 ) [PERSON_NAME] [P…" at bounding box center [732, 465] width 932 height 103
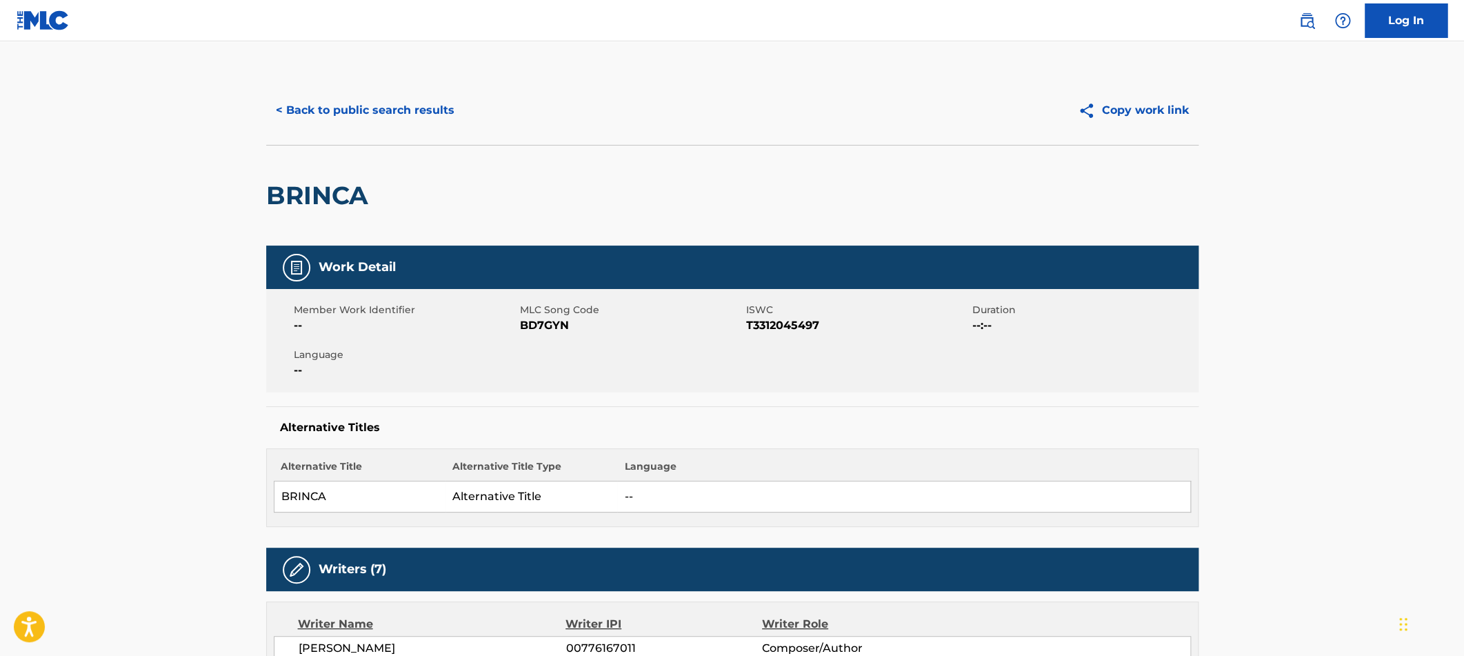
scroll to position [16, 0]
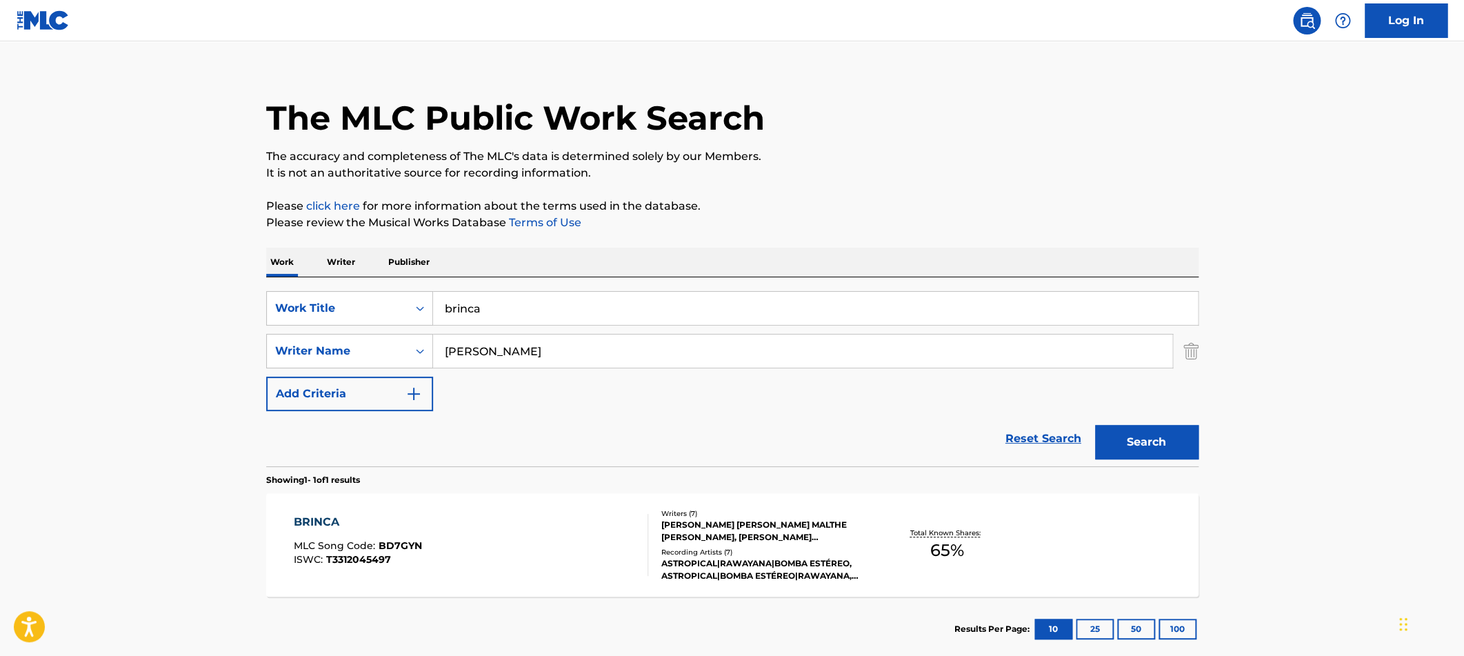
drag, startPoint x: 483, startPoint y: 314, endPoint x: 28, endPoint y: 172, distance: 476.3
click at [433, 292] on input "brinca" at bounding box center [815, 308] width 765 height 33
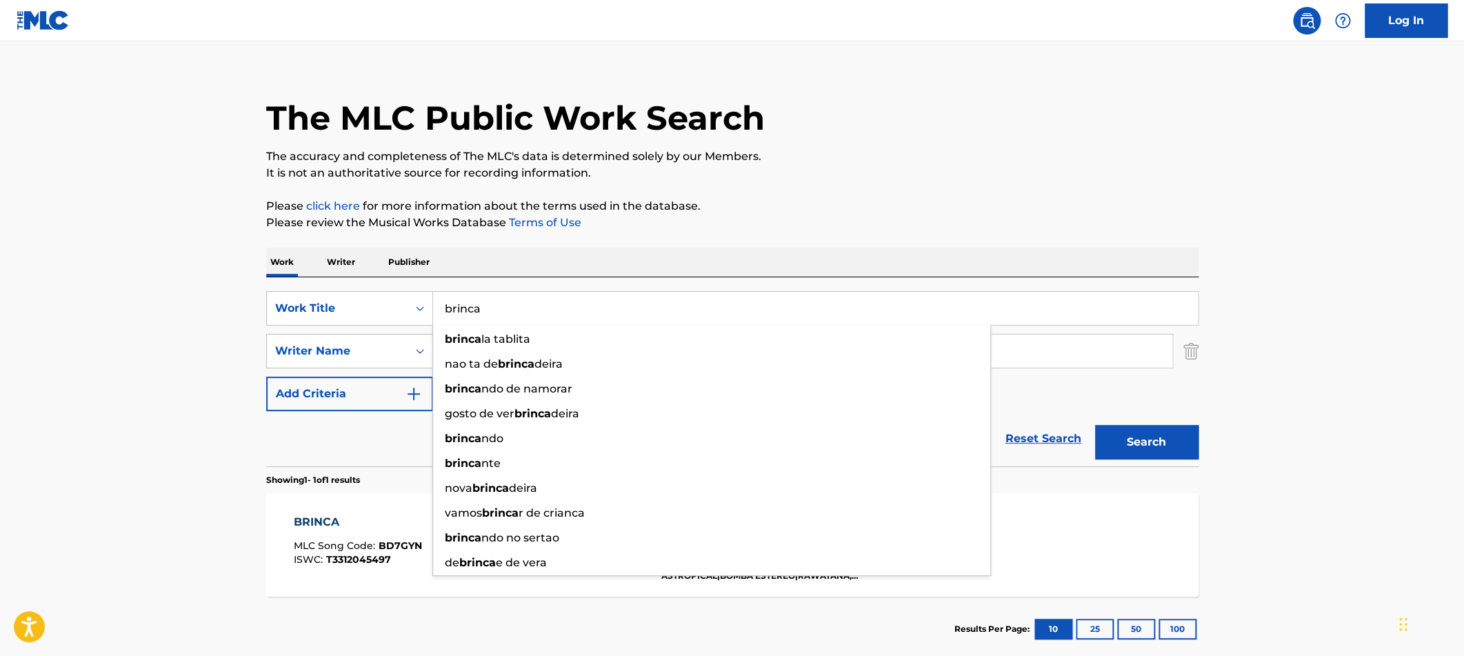
type input "e"
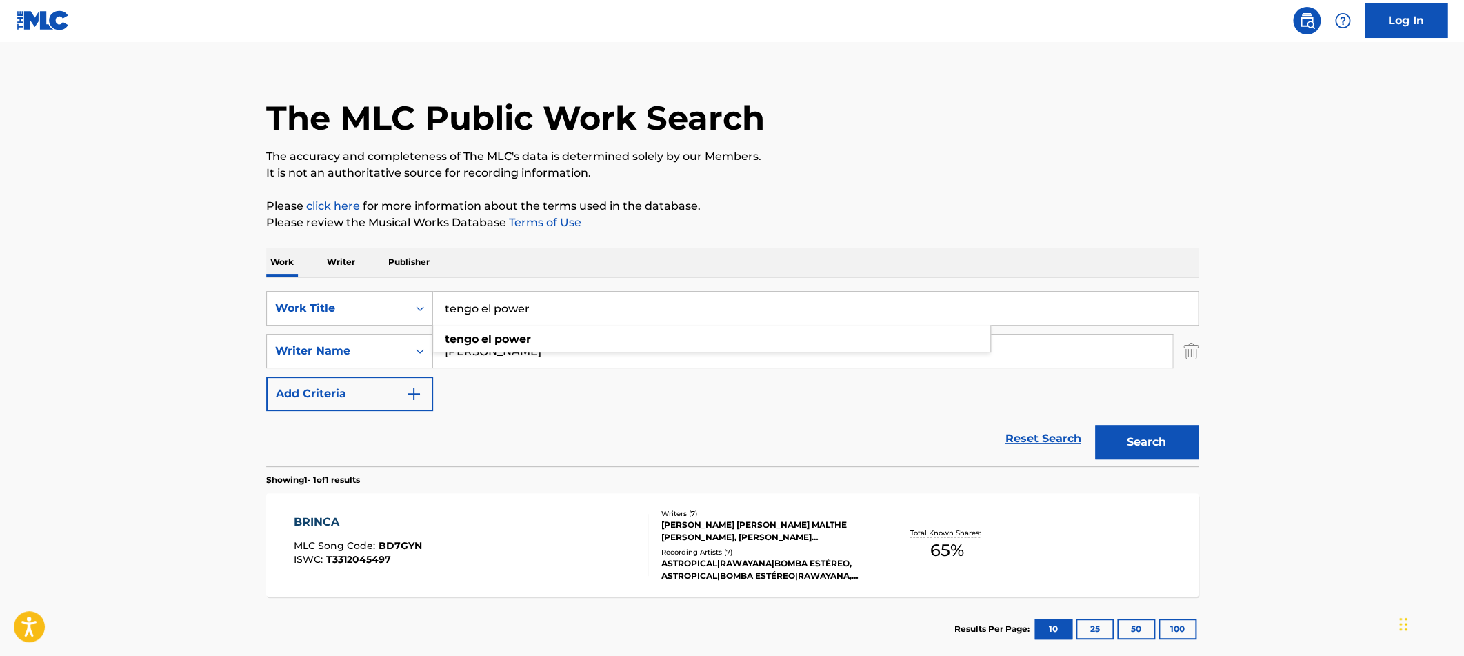
type input "tengo el power"
click at [463, 390] on div "SearchWithCriteriad0bf1a20-4048-41ee-85bf-3f1e10d8a3e4 Work Title tengo el powe…" at bounding box center [732, 351] width 932 height 120
drag, startPoint x: 495, startPoint y: 350, endPoint x: 182, endPoint y: 331, distance: 313.7
click at [433, 334] on input "[PERSON_NAME]" at bounding box center [802, 350] width 739 height 33
click at [1095, 425] on button "Search" at bounding box center [1146, 442] width 103 height 34
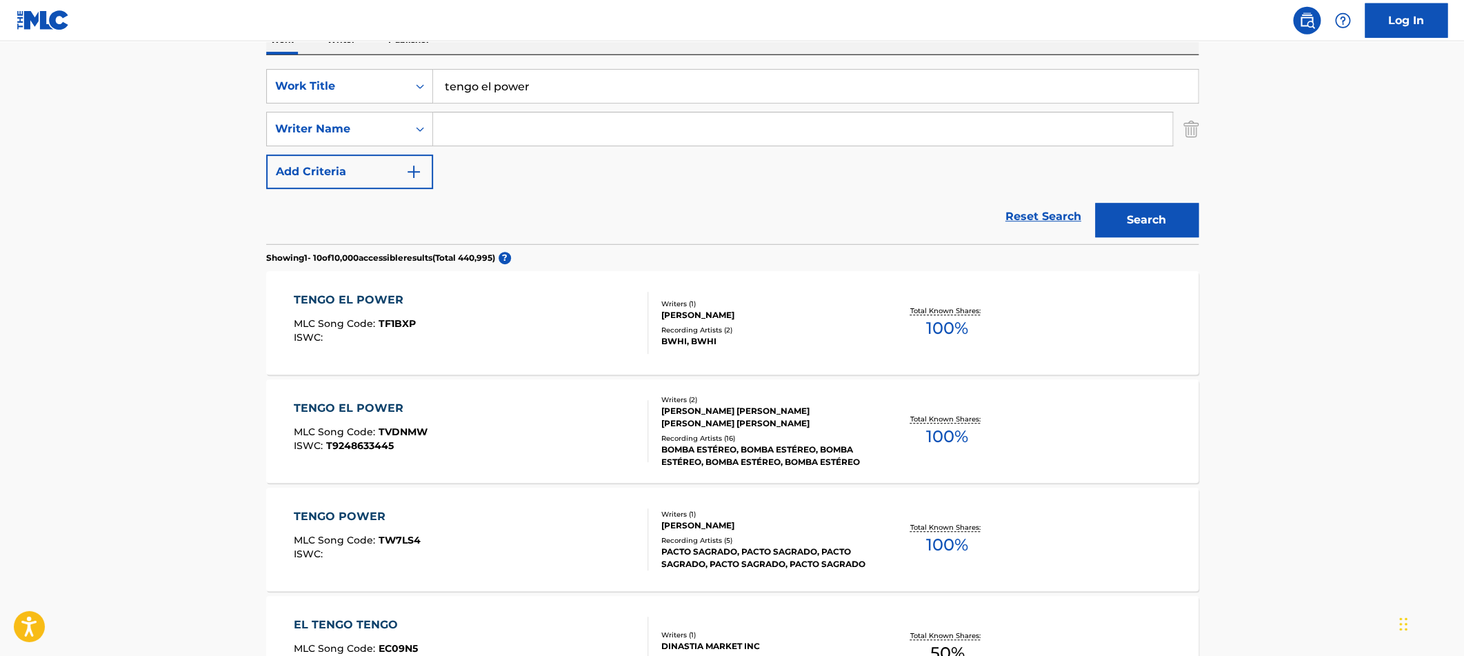
scroll to position [247, 0]
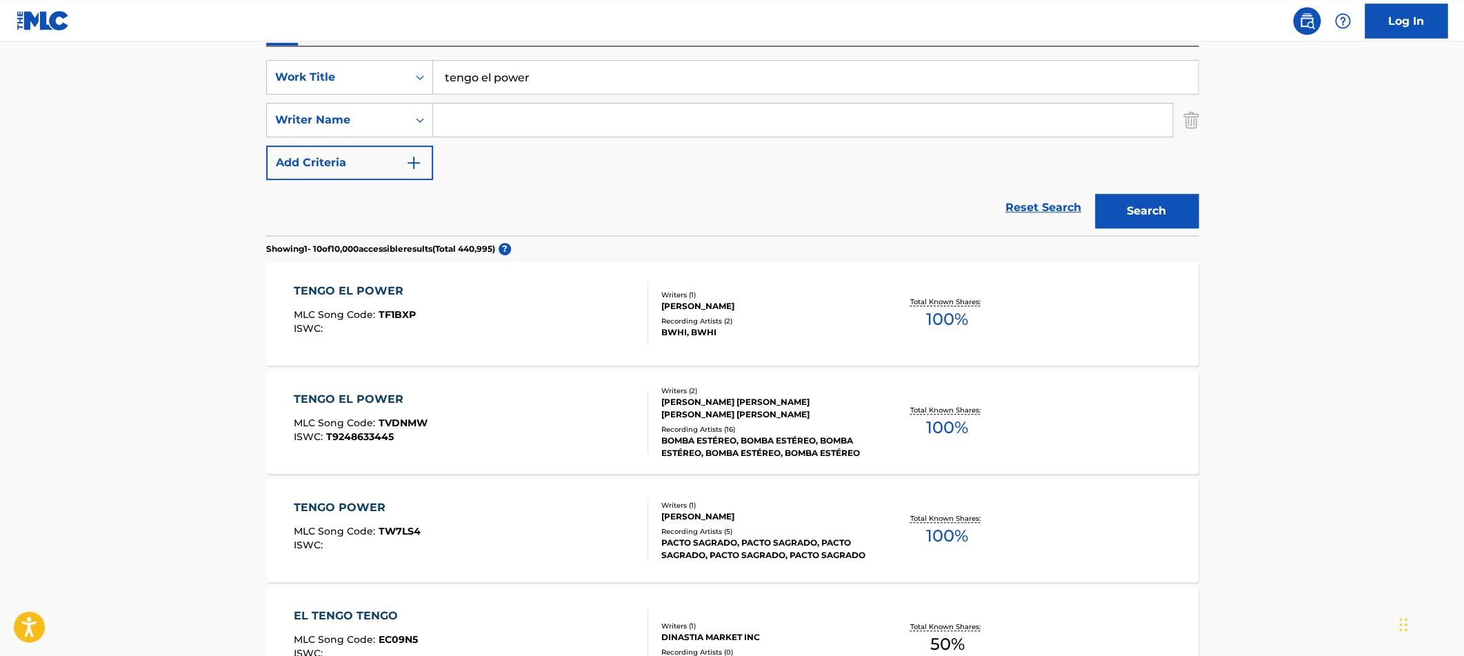
click at [1441, 174] on html "Accessibility Screen-Reader Guide, Feedback, and Issue Reporting | New window L…" at bounding box center [732, 81] width 1464 height 656
click at [756, 402] on div "[PERSON_NAME] [PERSON_NAME] [PERSON_NAME] [PERSON_NAME]" at bounding box center [765, 408] width 208 height 25
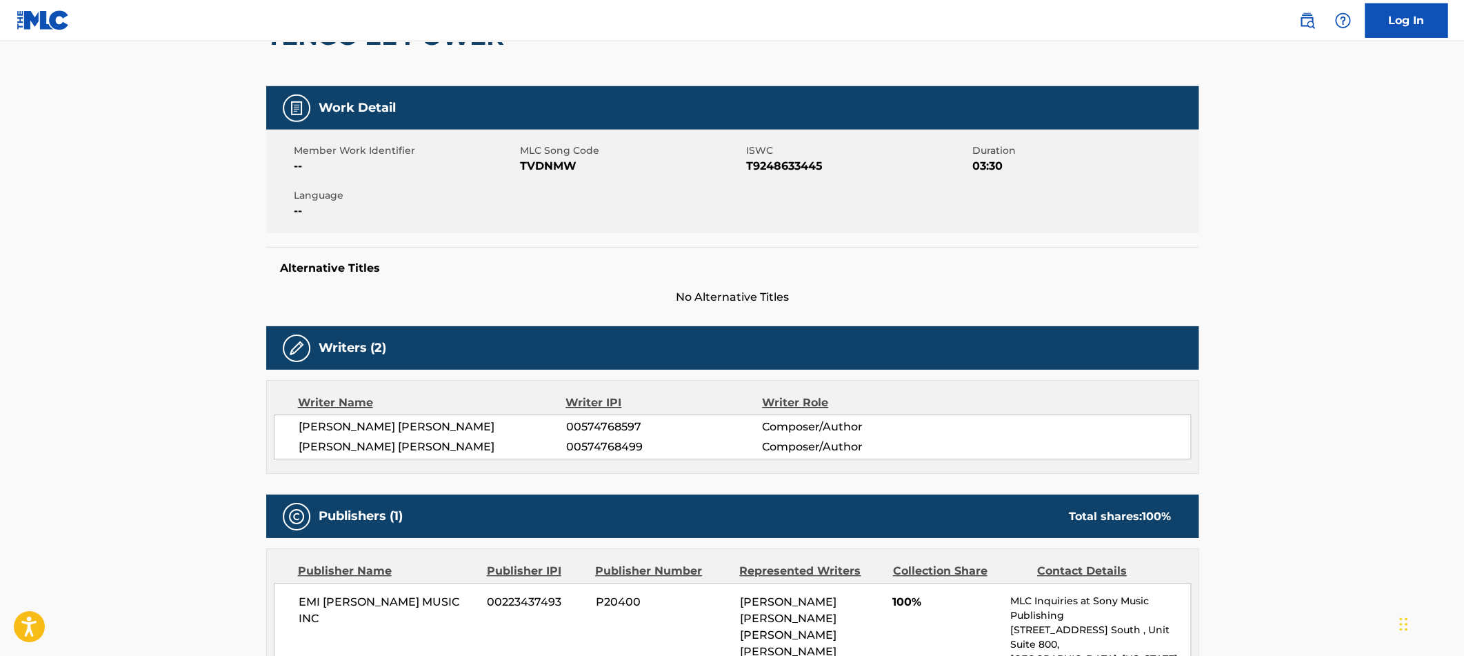
scroll to position [46, 0]
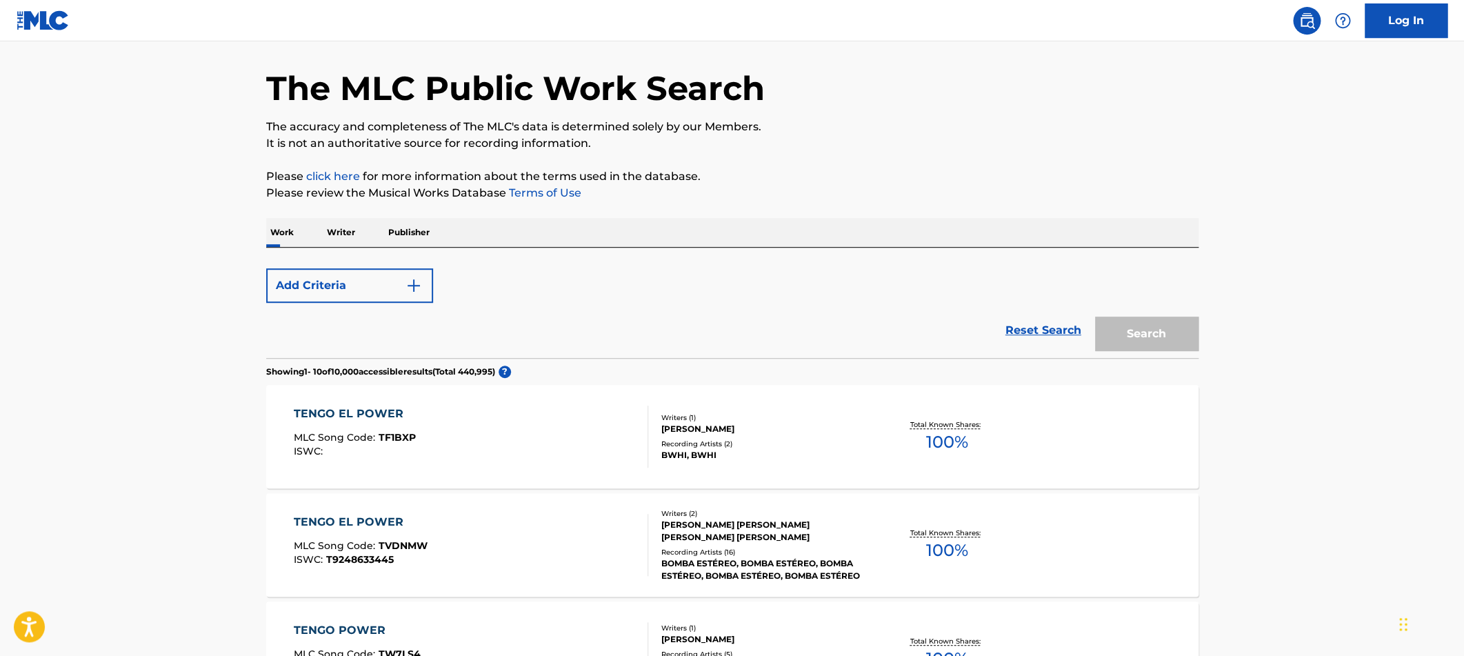
scroll to position [247, 0]
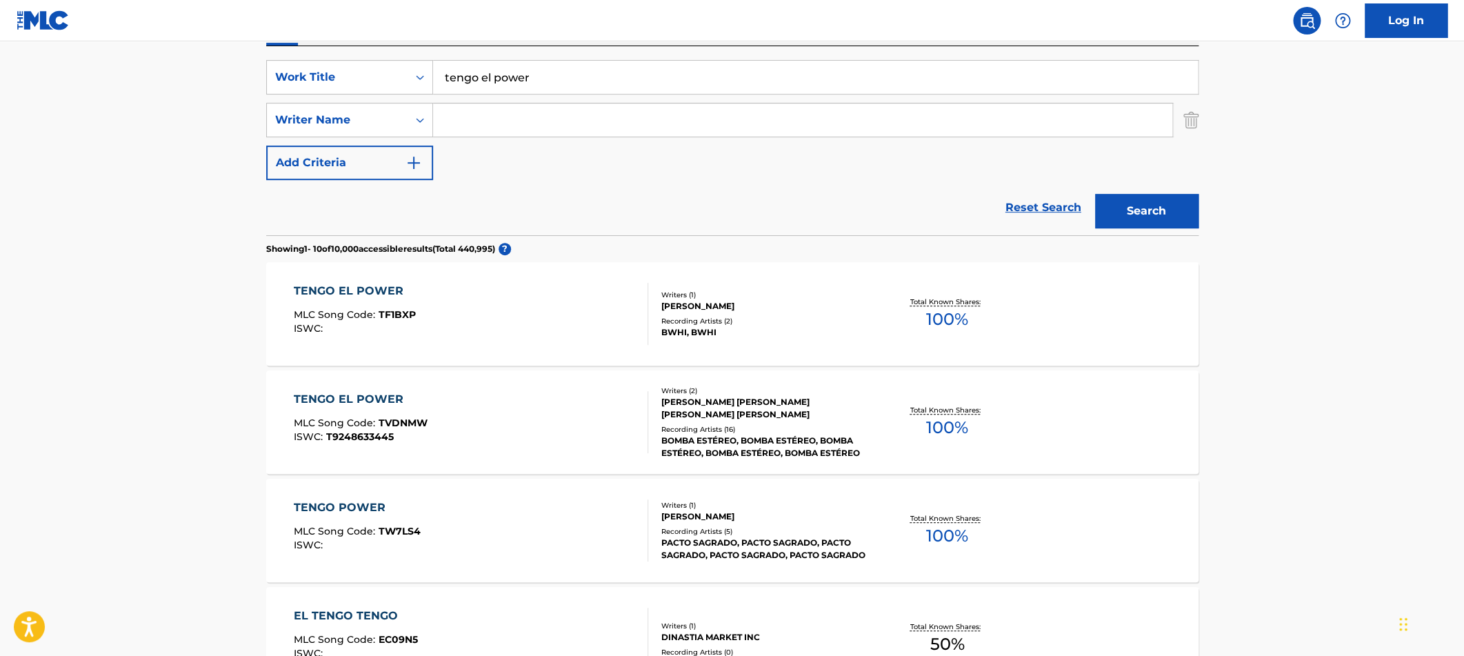
drag, startPoint x: 541, startPoint y: 77, endPoint x: 439, endPoint y: 77, distance: 102.1
click at [439, 77] on input "tengo el power" at bounding box center [815, 77] width 765 height 33
paste input "Siento Que Merezco Mas"
click at [1095, 194] on button "Search" at bounding box center [1146, 211] width 103 height 34
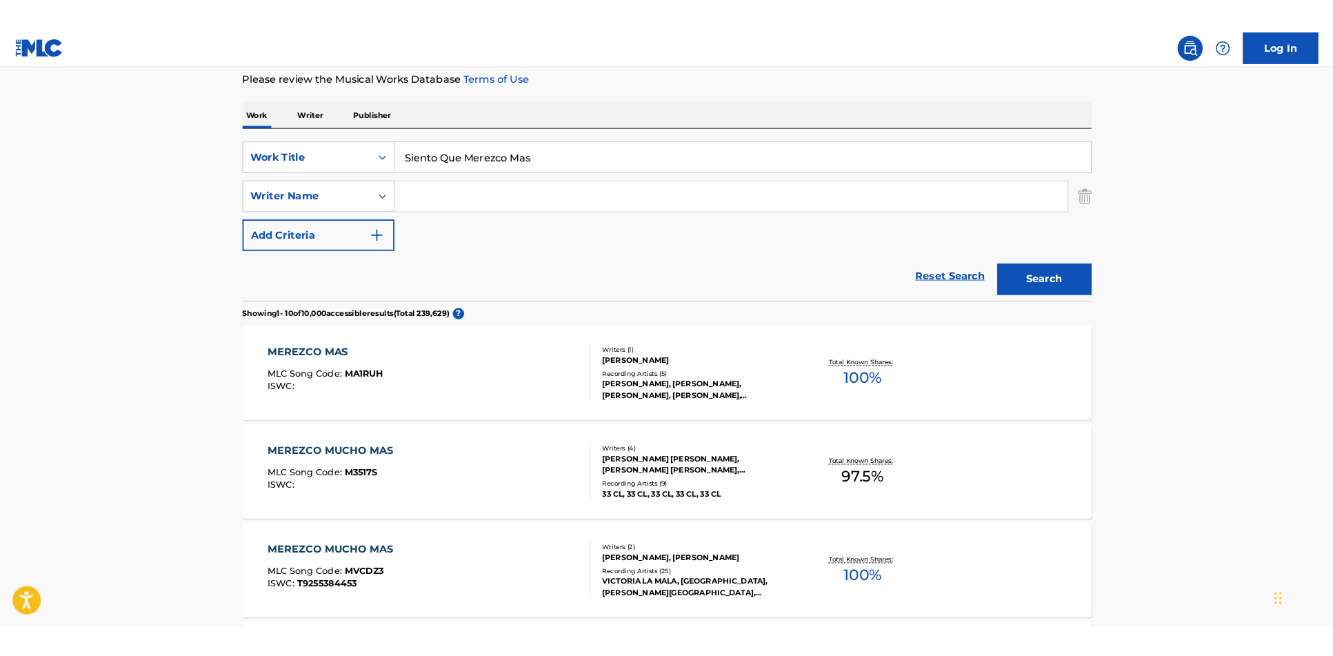
scroll to position [187, 0]
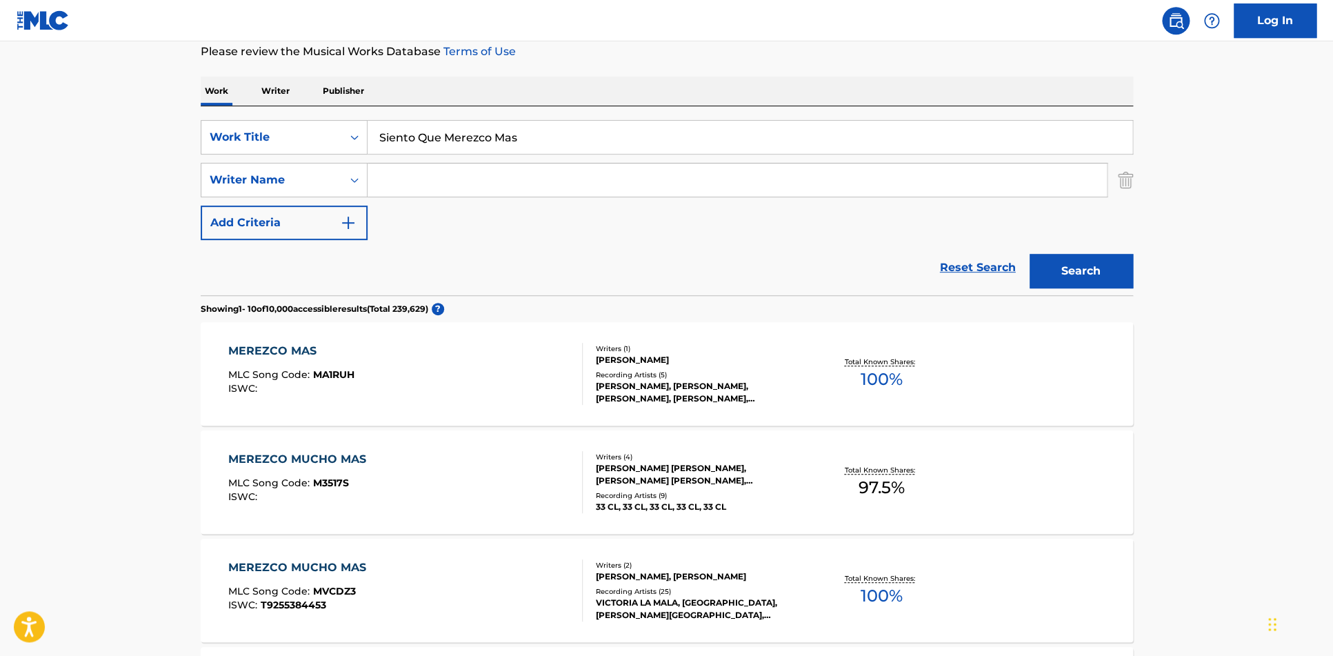
drag, startPoint x: 551, startPoint y: 138, endPoint x: 412, endPoint y: 148, distance: 138.9
click at [419, 148] on input "Siento Que Merezco Mas" at bounding box center [750, 137] width 765 height 33
click at [412, 148] on input "Siento Que Merezco Mas" at bounding box center [750, 137] width 765 height 33
drag, startPoint x: 520, startPoint y: 144, endPoint x: 343, endPoint y: 156, distance: 176.9
click at [368, 154] on input "Siento Que Merezco Mas" at bounding box center [750, 137] width 765 height 33
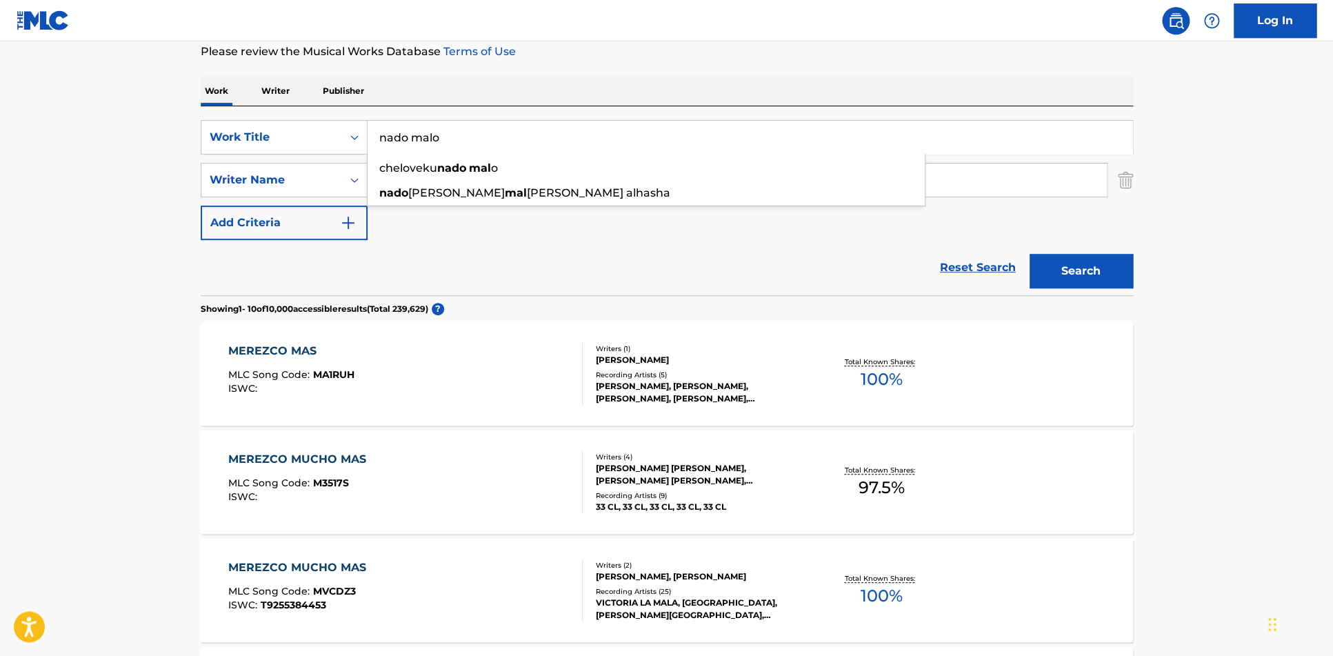
type input "nado malo"
click at [1030, 254] on button "Search" at bounding box center [1081, 271] width 103 height 34
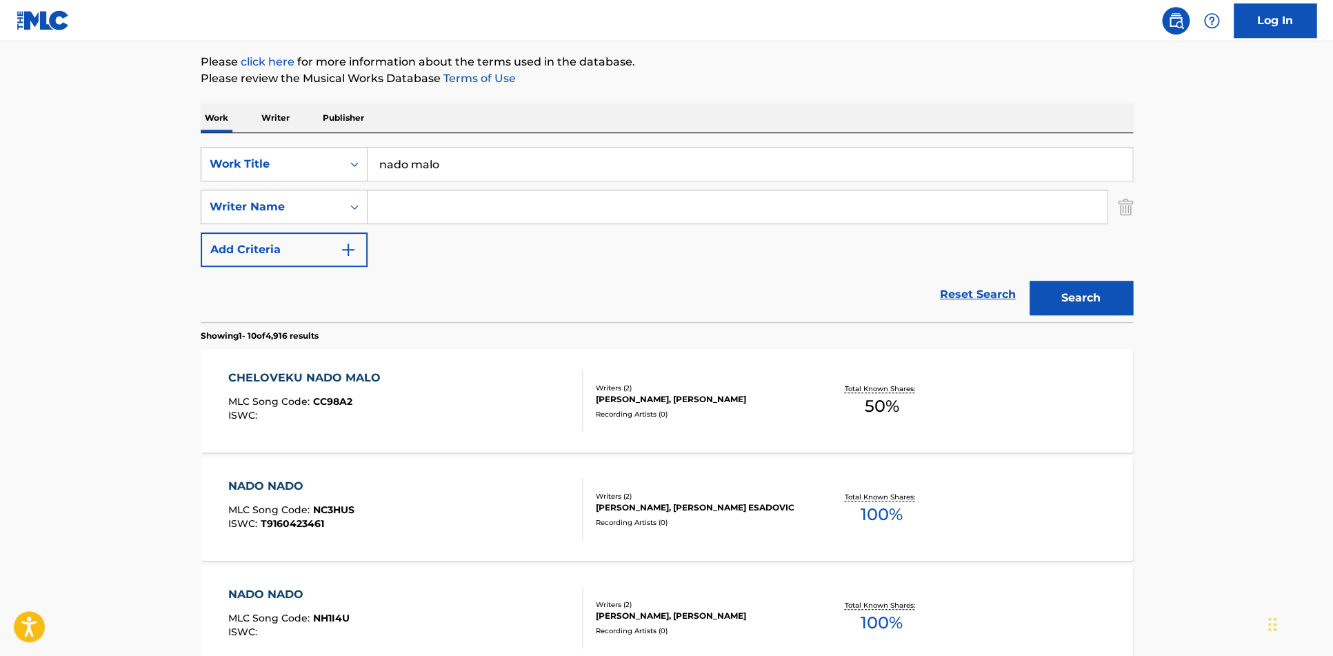
scroll to position [167, 0]
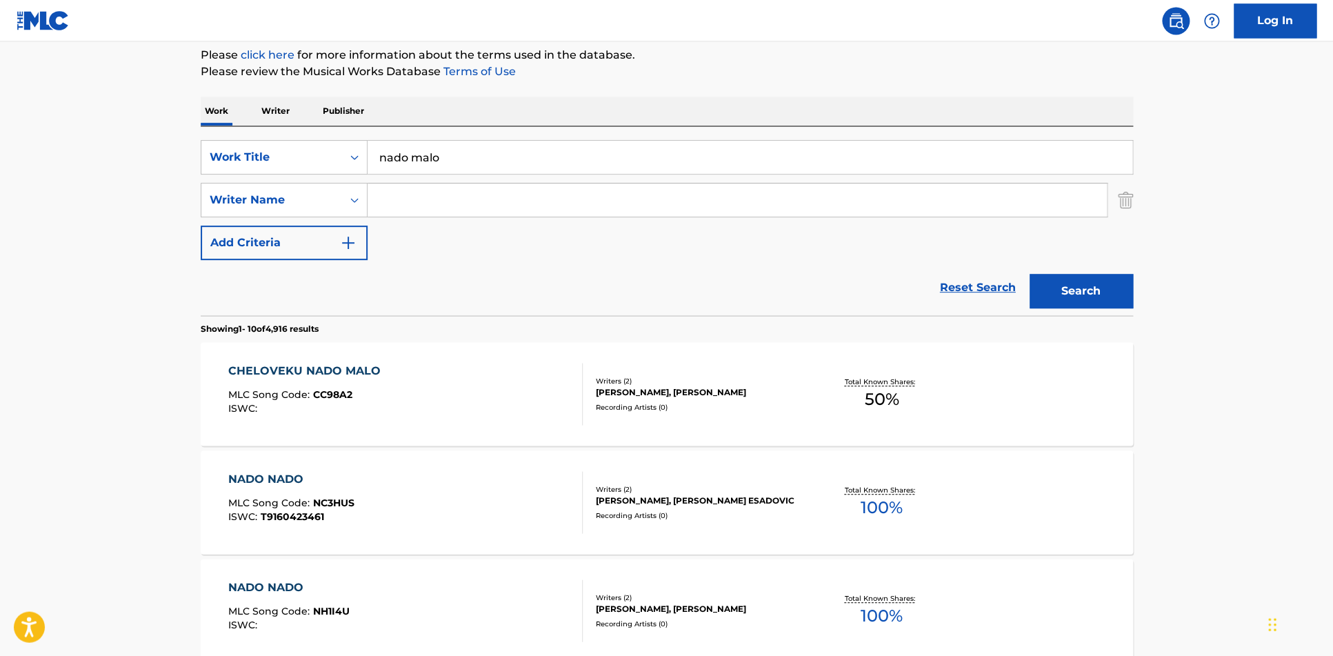
click at [417, 203] on input "Search Form" at bounding box center [737, 199] width 739 height 33
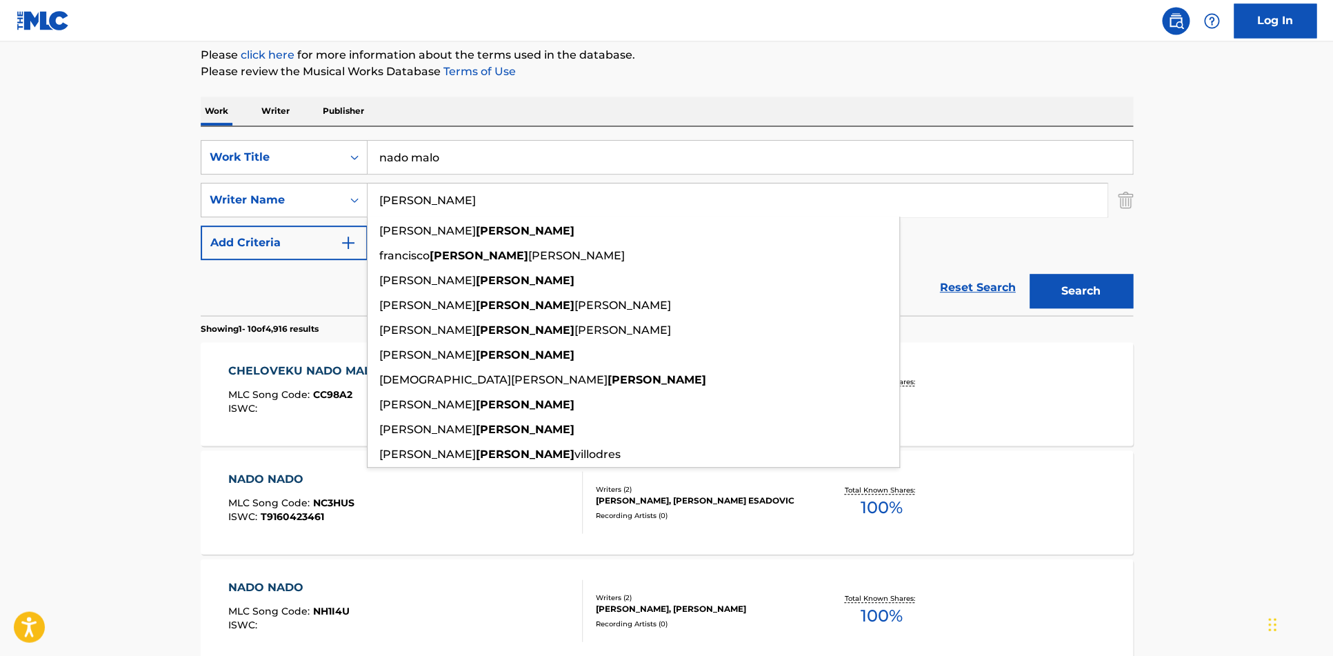
type input "[PERSON_NAME]"
click at [1030, 274] on button "Search" at bounding box center [1081, 291] width 103 height 34
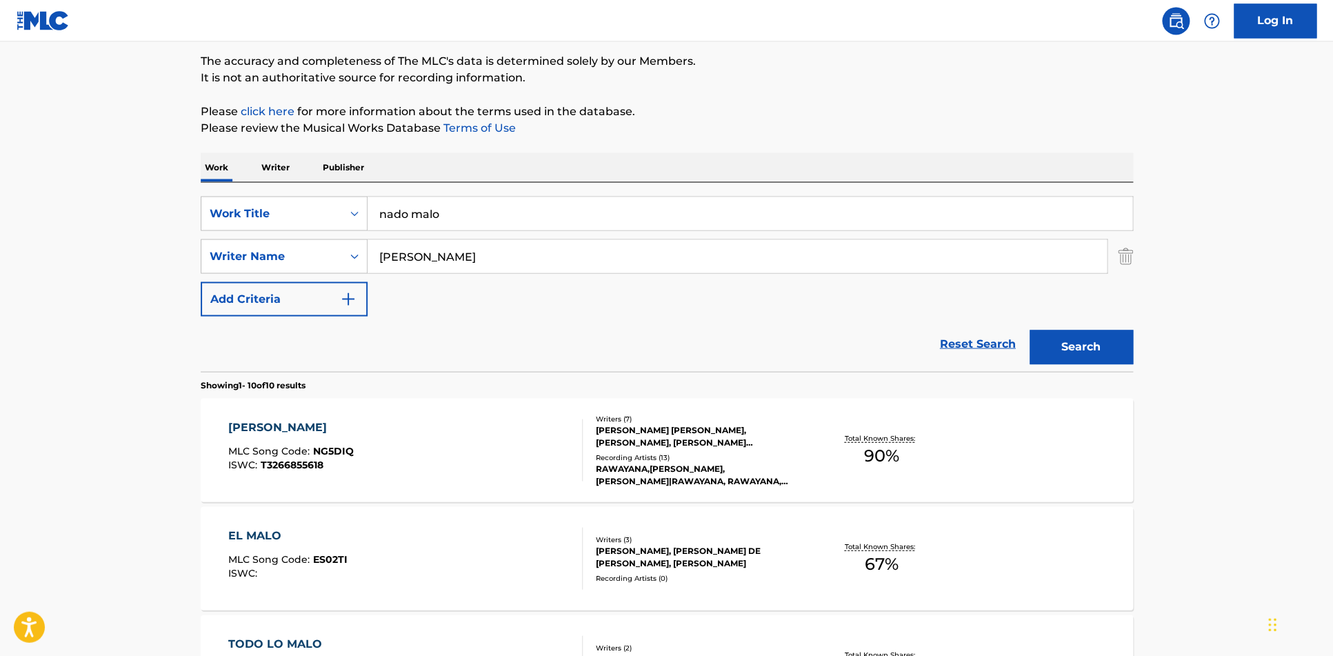
scroll to position [128, 0]
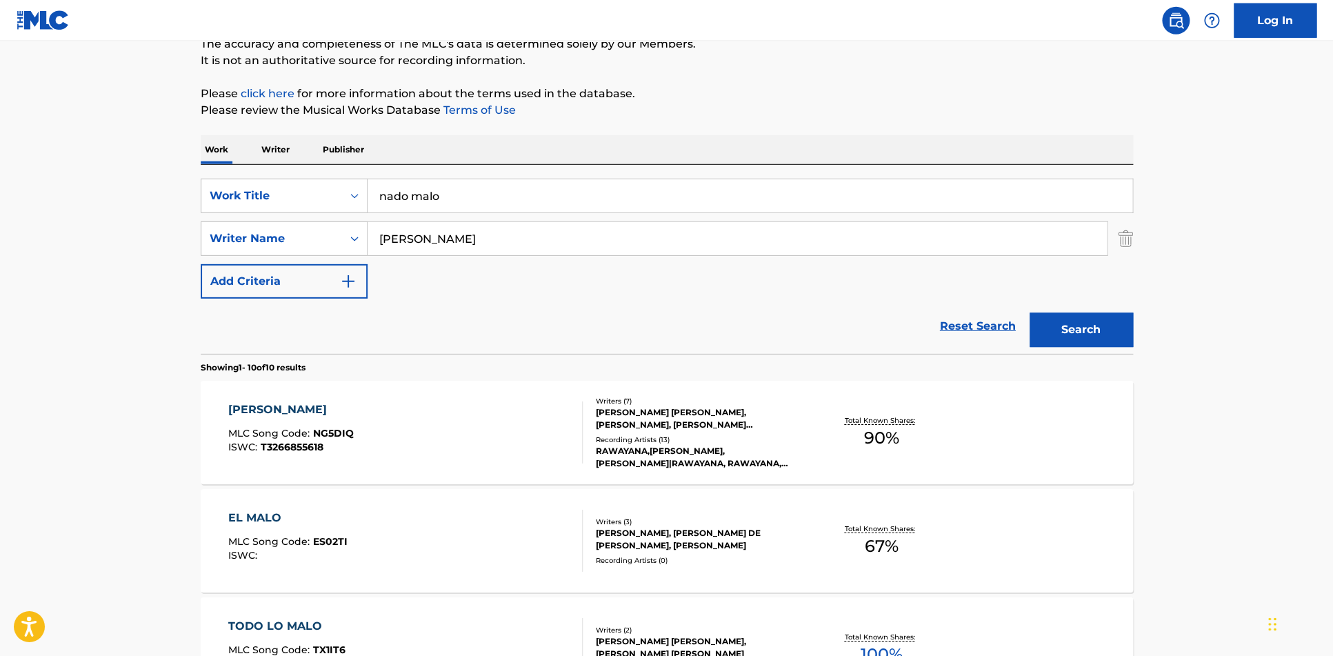
click at [755, 434] on div "Writers ( 7 ) [PERSON_NAME] [PERSON_NAME], [PERSON_NAME], [PERSON_NAME] [PERSON…" at bounding box center [693, 433] width 221 height 74
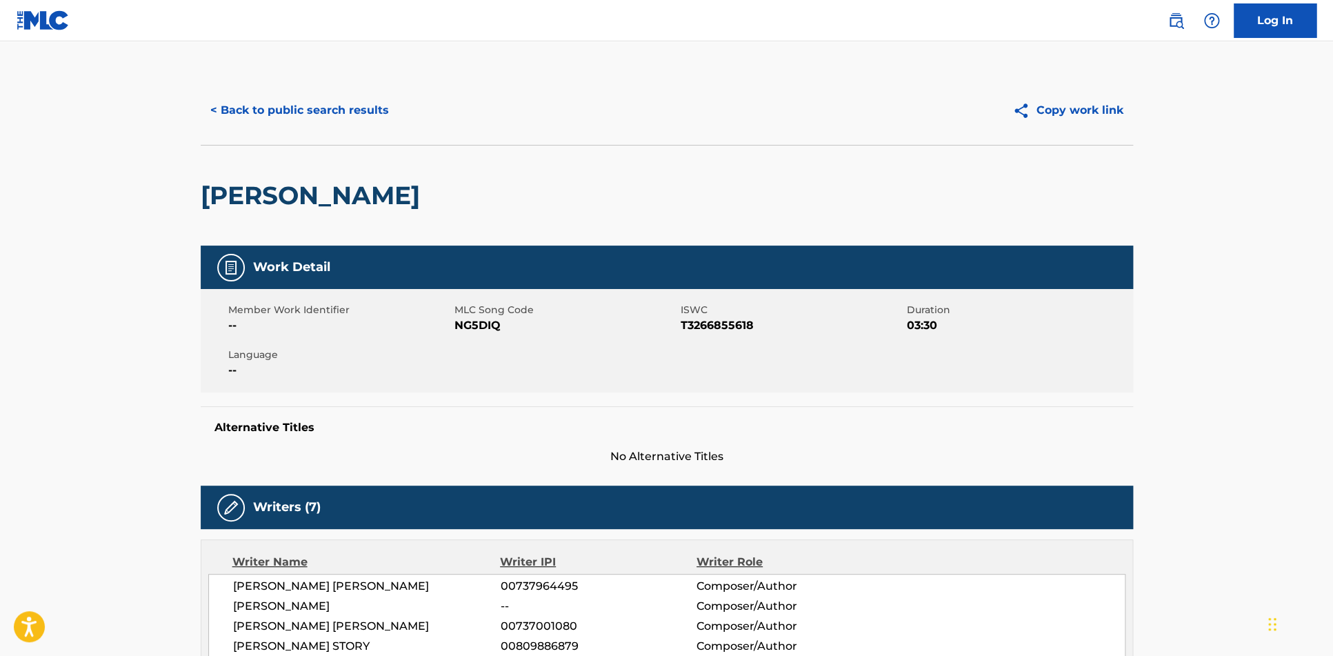
click at [211, 114] on button "< Back to public search results" at bounding box center [300, 110] width 198 height 34
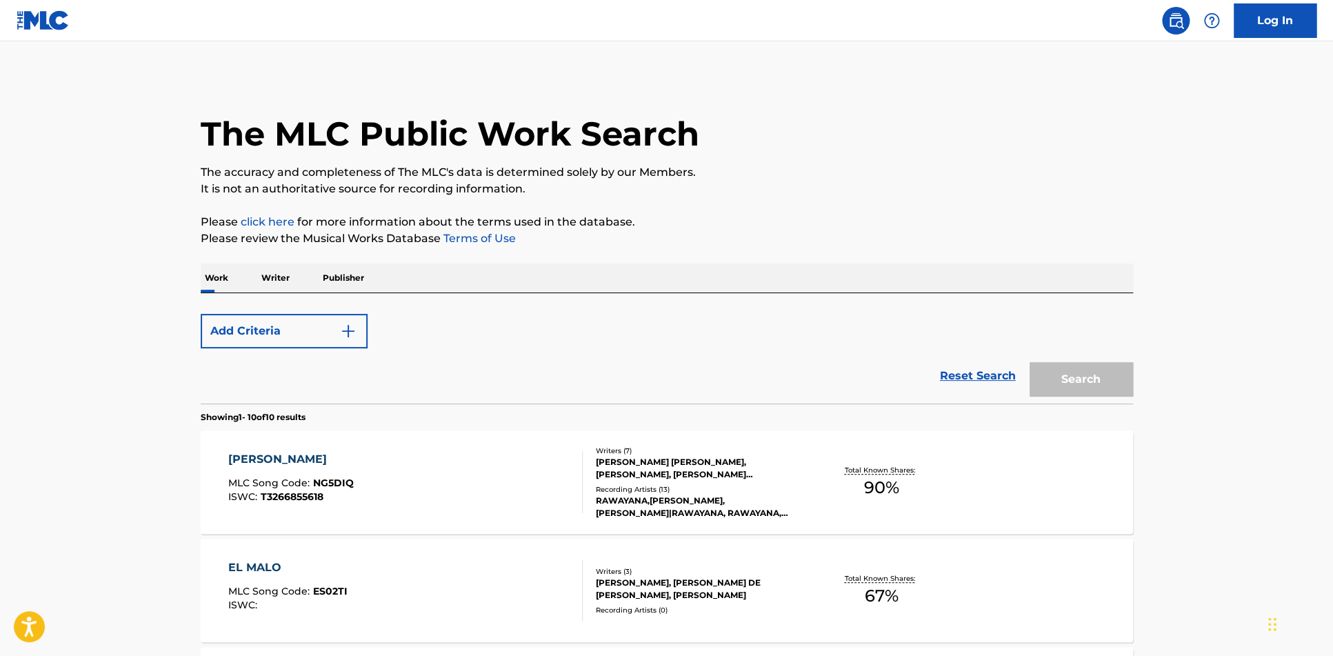
scroll to position [128, 0]
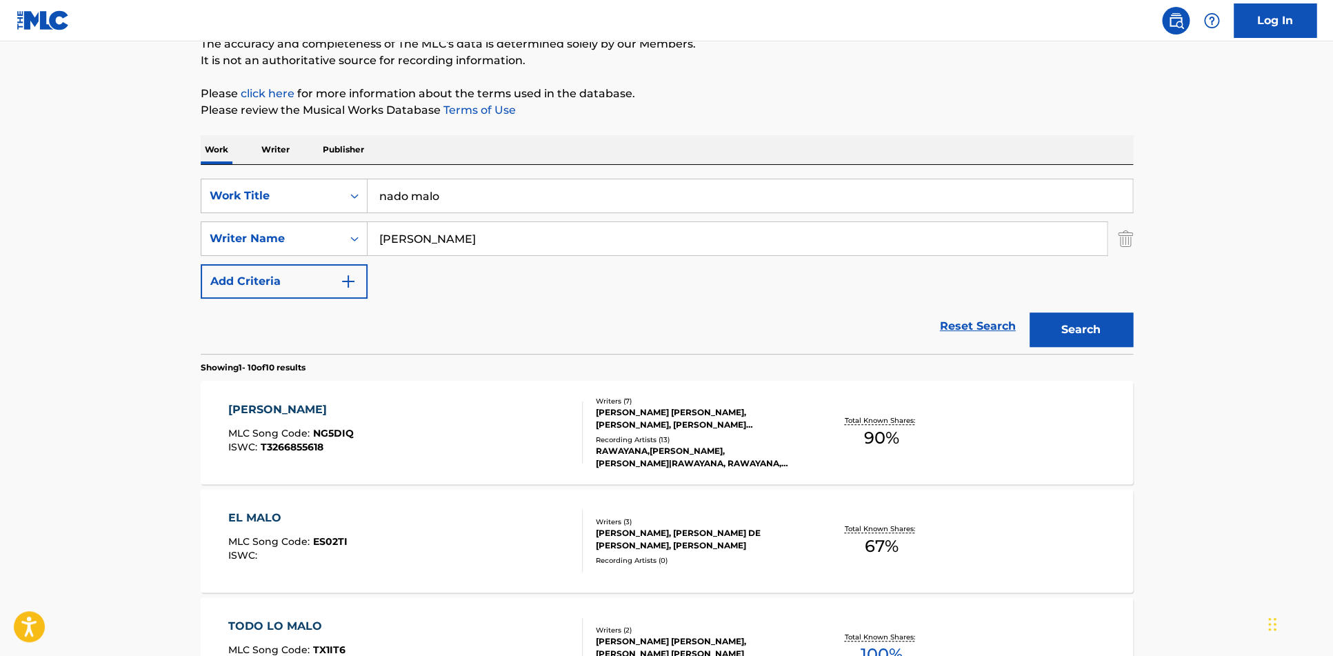
drag, startPoint x: 473, startPoint y: 203, endPoint x: 341, endPoint y: 203, distance: 132.4
click at [368, 203] on input "nado malo" at bounding box center [750, 195] width 765 height 33
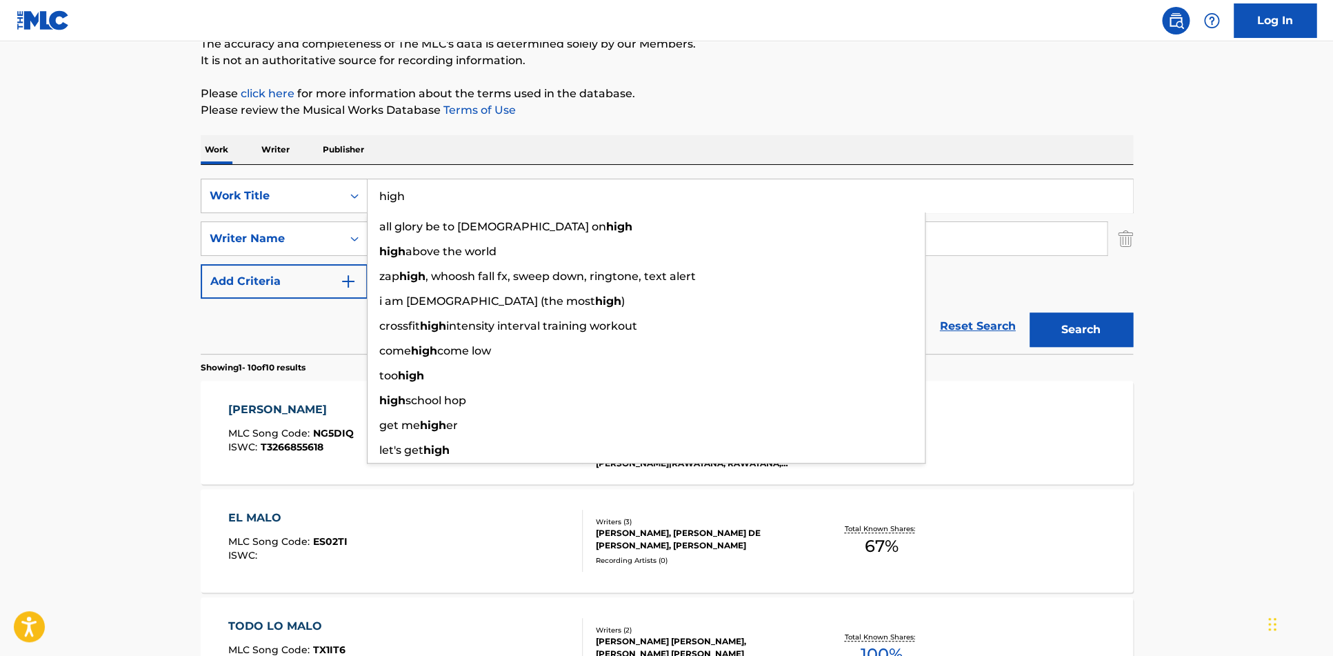
type input "high"
click at [938, 245] on input "[PERSON_NAME]" at bounding box center [737, 238] width 739 height 33
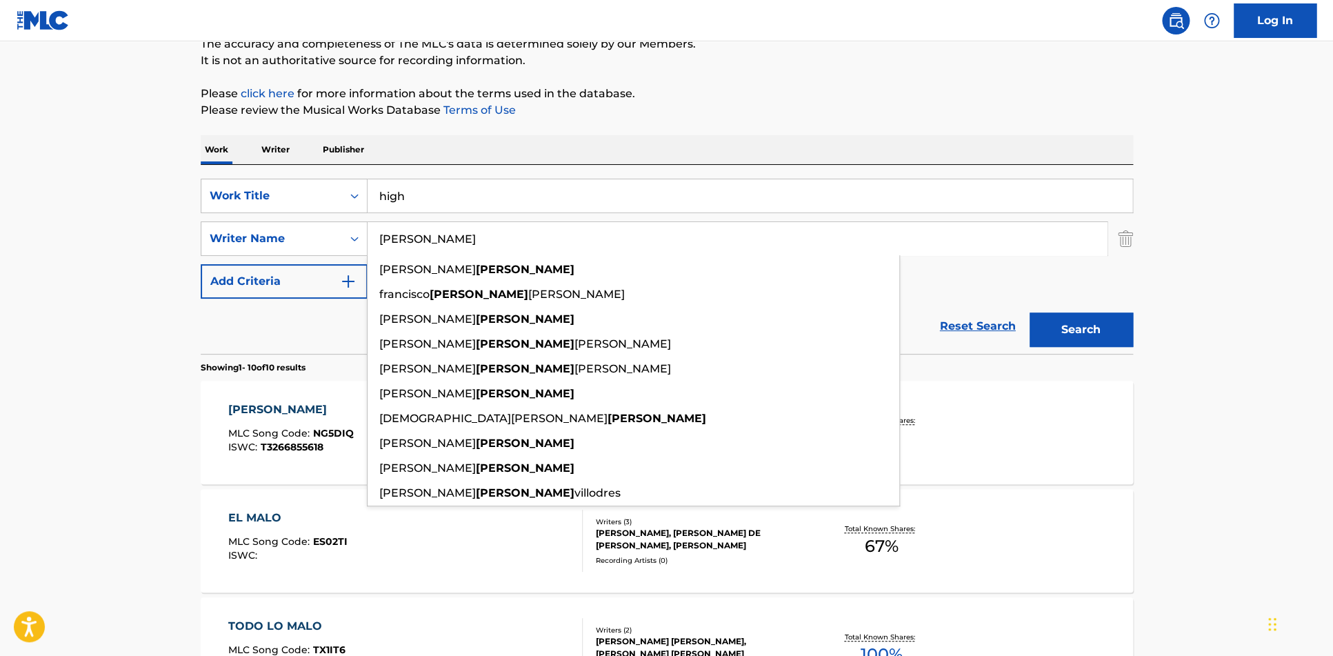
drag, startPoint x: 679, startPoint y: 244, endPoint x: 309, endPoint y: 223, distance: 370.2
click at [368, 223] on input "[PERSON_NAME]" at bounding box center [737, 238] width 739 height 33
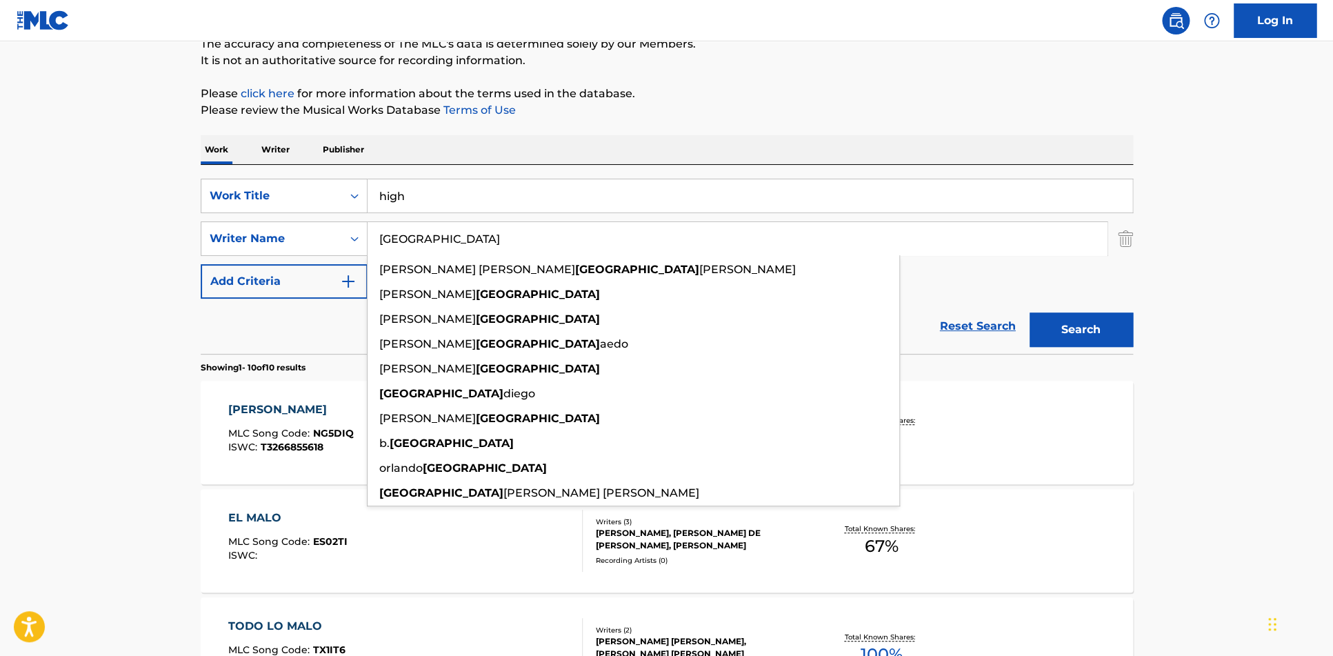
type input "[GEOGRAPHIC_DATA]"
click at [1030, 312] on button "Search" at bounding box center [1081, 329] width 103 height 34
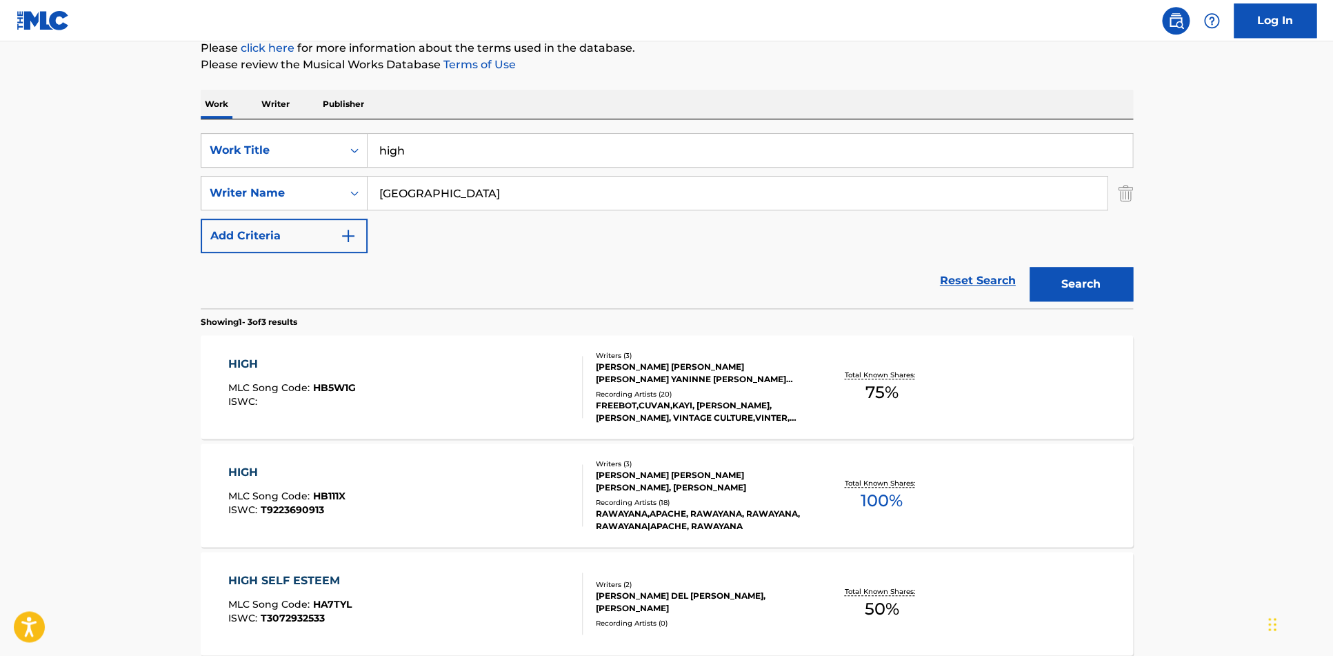
scroll to position [179, 0]
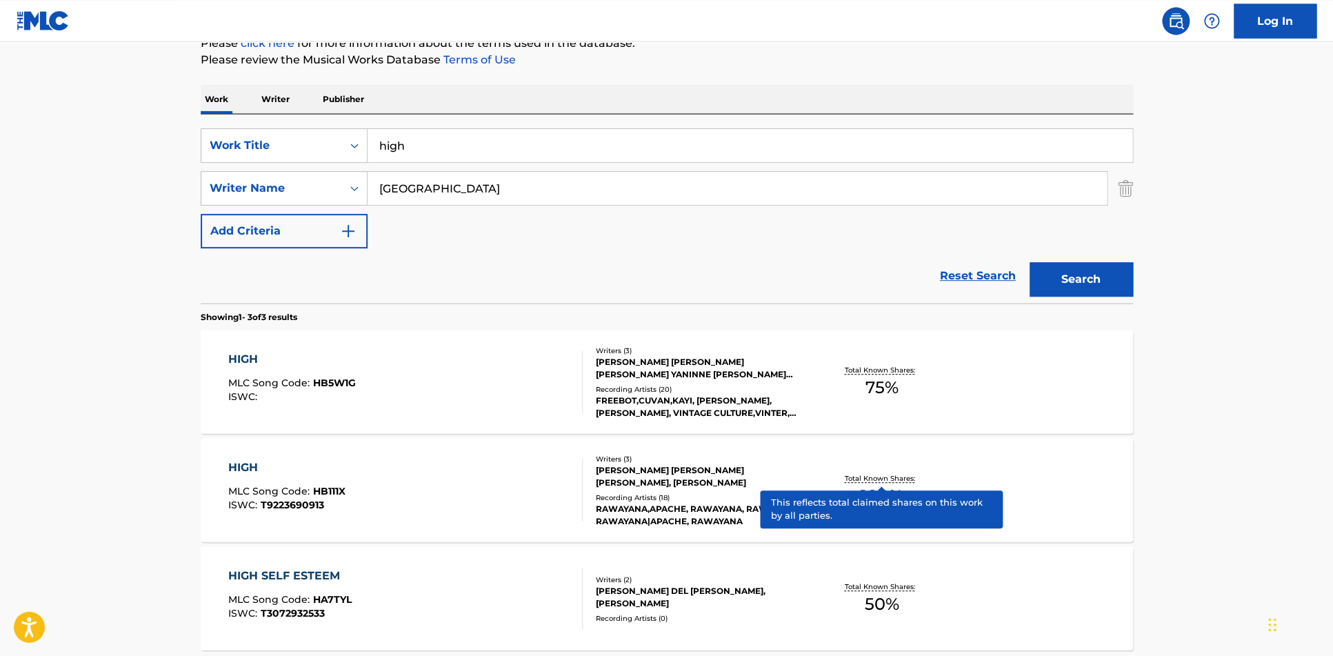
click at [916, 478] on p "Total Known Shares:" at bounding box center [882, 477] width 74 height 10
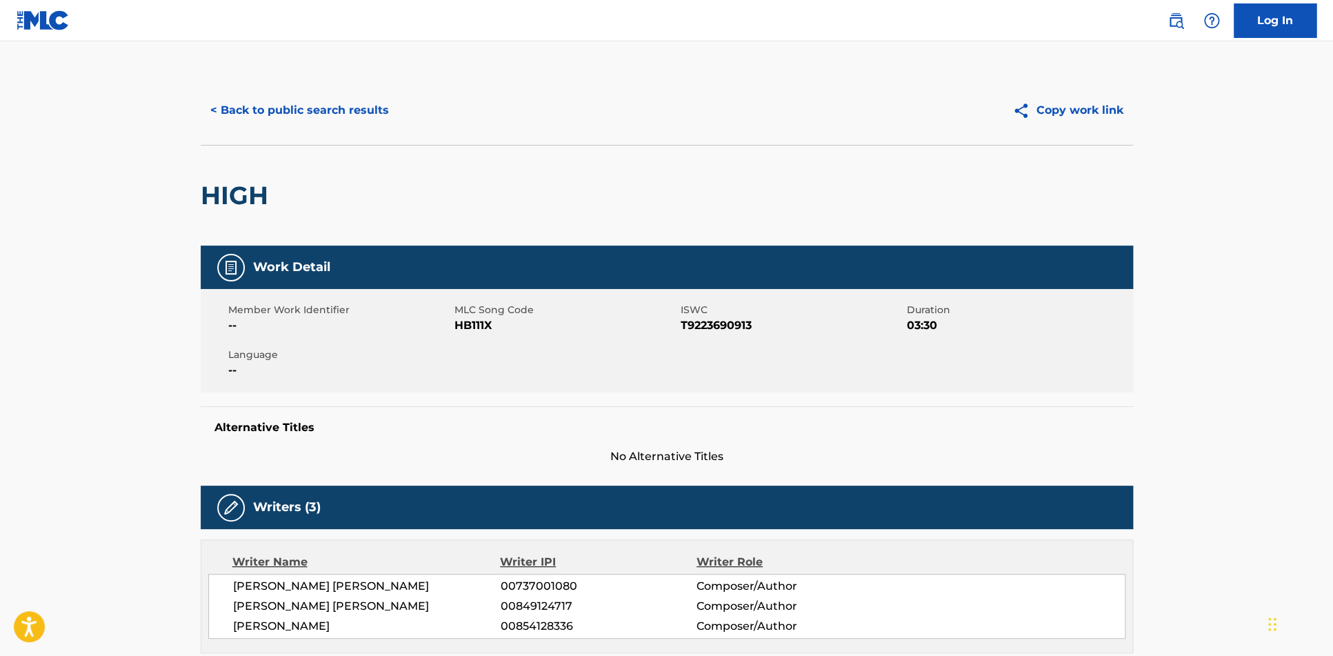
click at [243, 119] on button "< Back to public search results" at bounding box center [300, 110] width 198 height 34
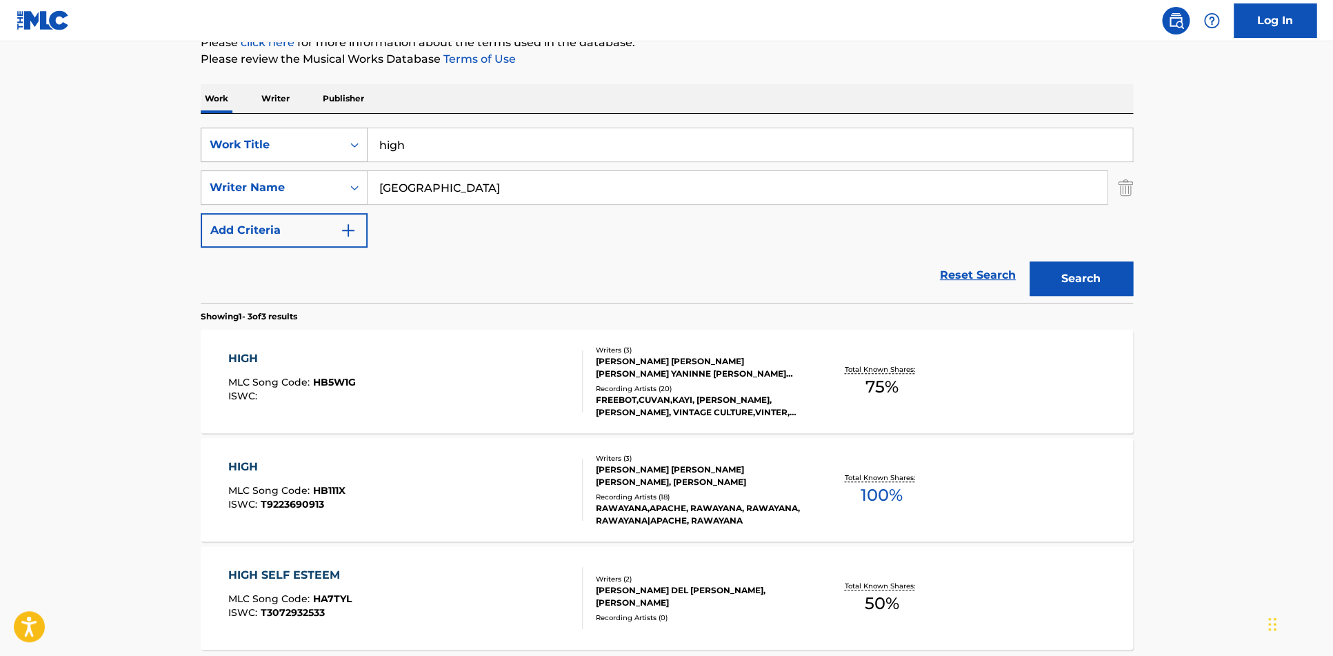
drag, startPoint x: 385, startPoint y: 148, endPoint x: 341, endPoint y: 148, distance: 44.8
click at [368, 148] on input "high" at bounding box center [750, 144] width 765 height 33
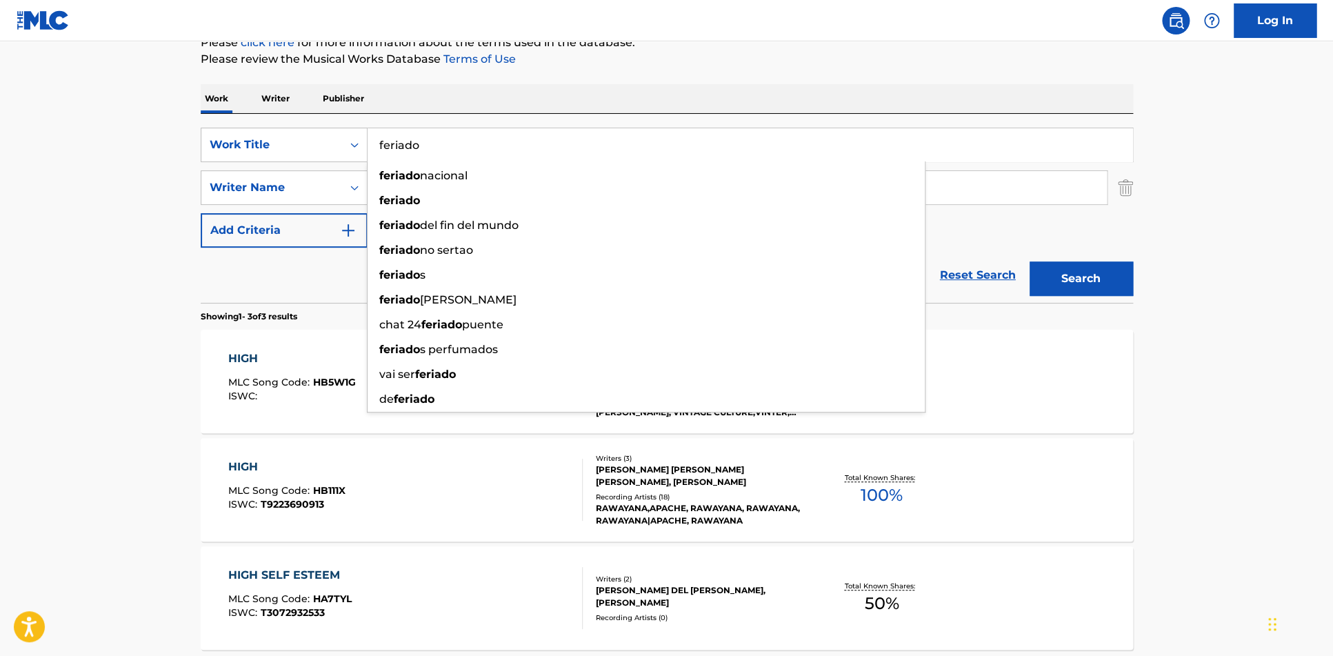
type input "feriado"
click at [937, 196] on input "[GEOGRAPHIC_DATA]" at bounding box center [737, 187] width 739 height 33
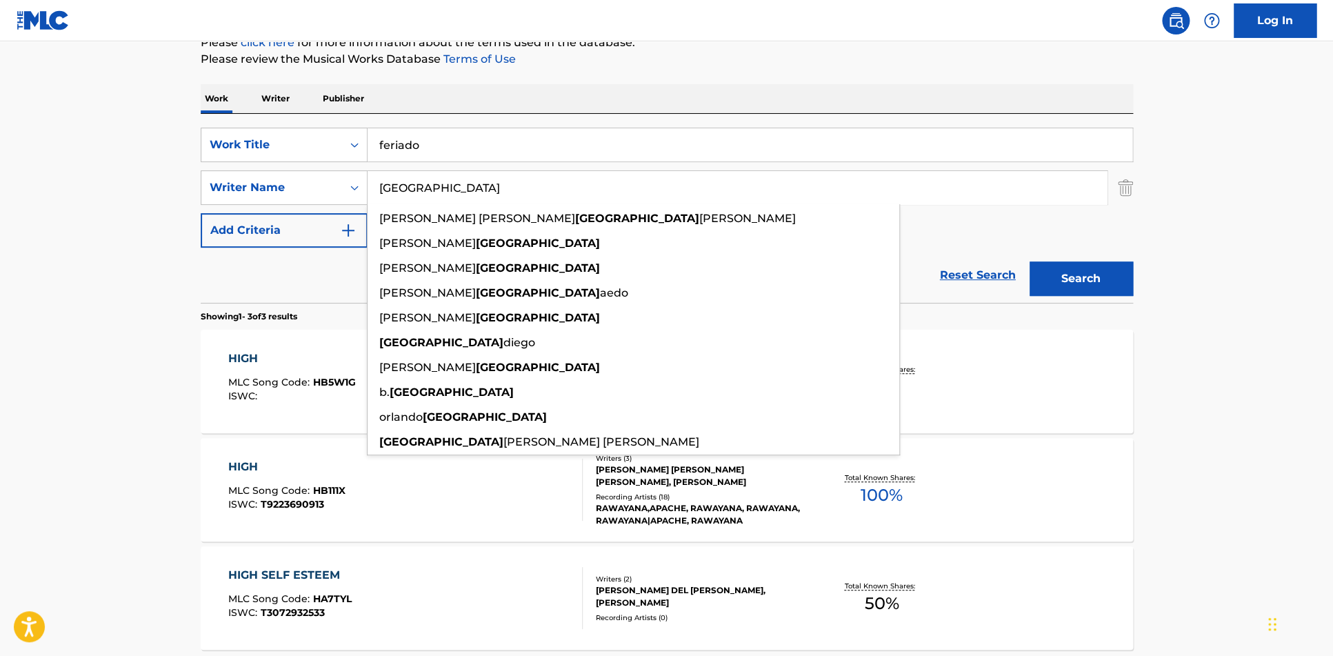
drag, startPoint x: 452, startPoint y: 186, endPoint x: 152, endPoint y: 179, distance: 299.4
click at [368, 179] on input "[GEOGRAPHIC_DATA]" at bounding box center [737, 187] width 739 height 33
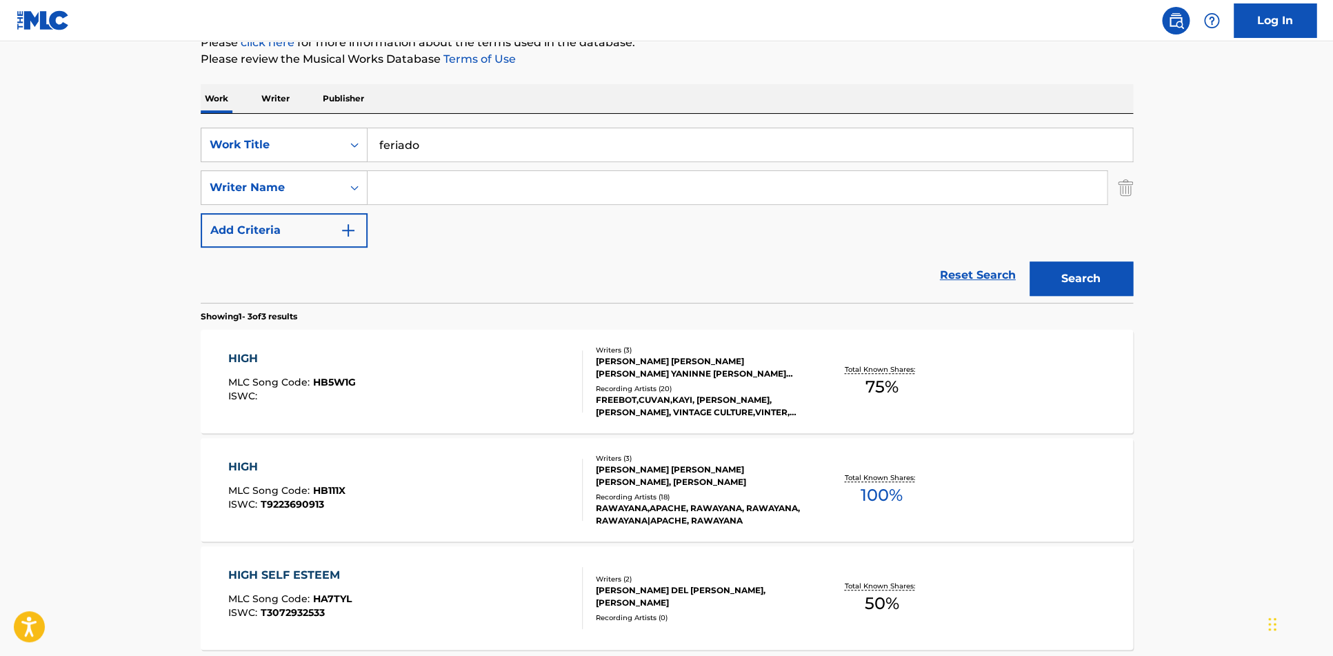
click at [125, 300] on main "The MLC Public Work Search The accuracy and completeness of The MLC's data is d…" at bounding box center [666, 291] width 1333 height 859
click at [430, 197] on input "Search Form" at bounding box center [737, 187] width 739 height 33
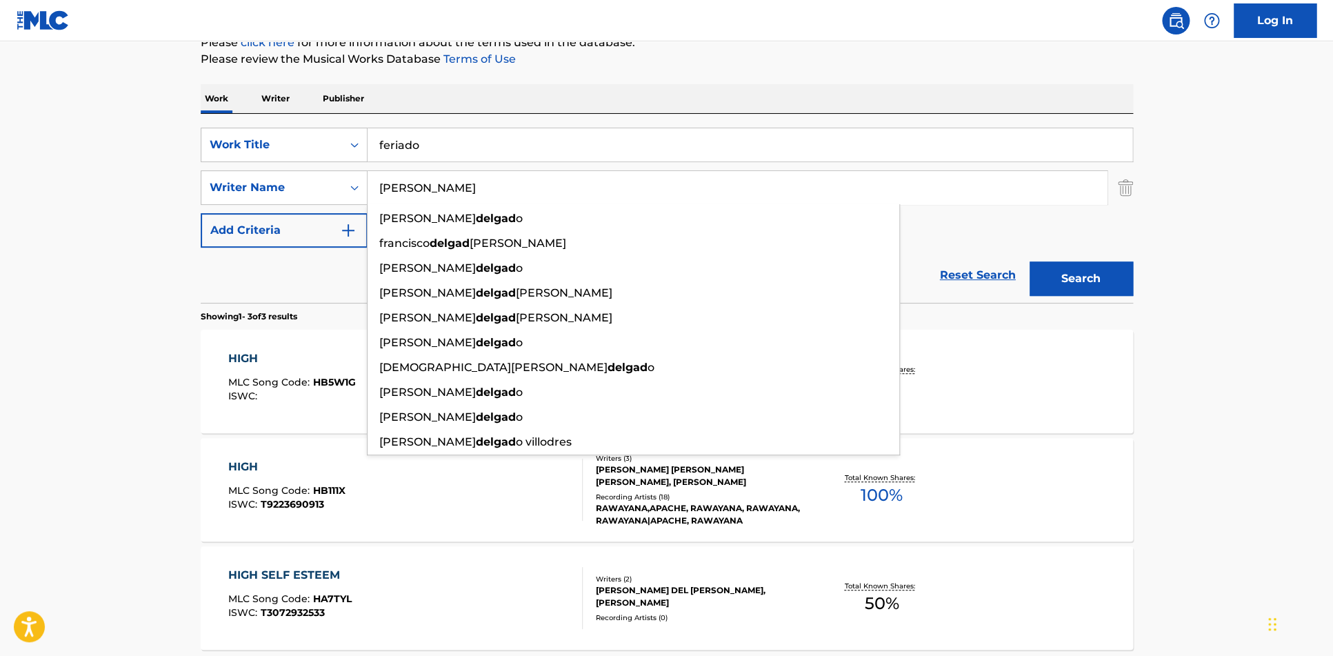
type input "[PERSON_NAME]"
click at [1030, 261] on button "Search" at bounding box center [1081, 278] width 103 height 34
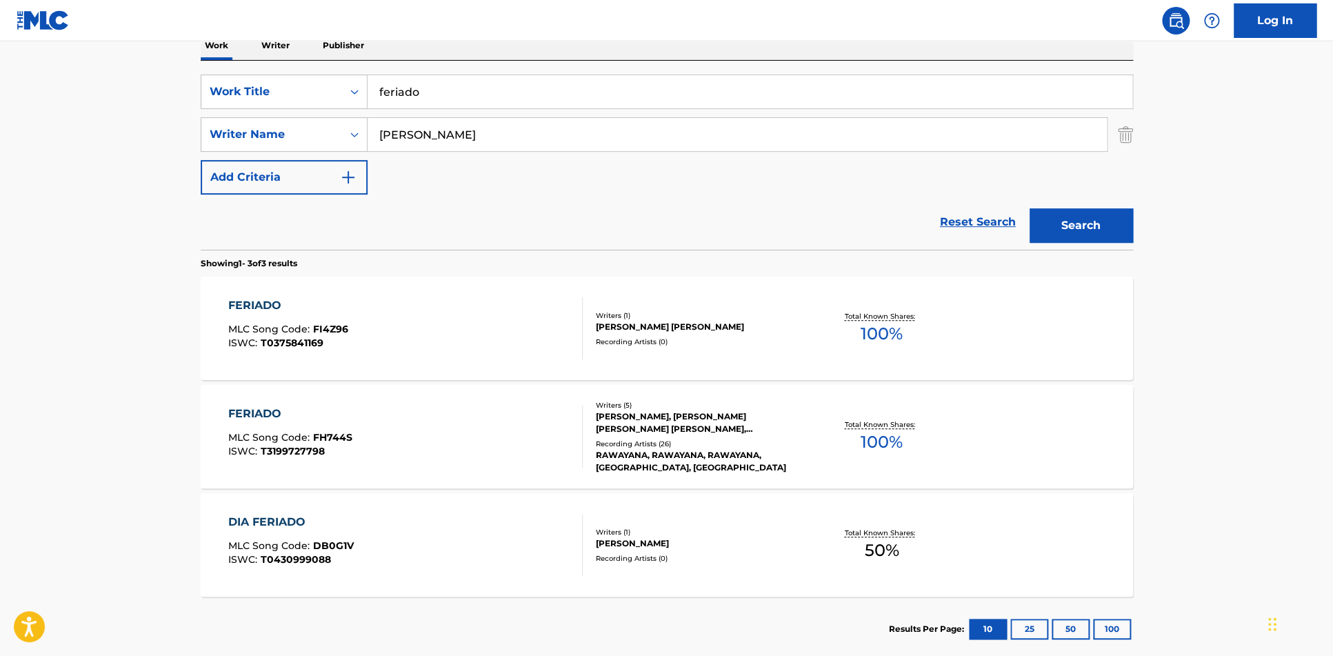
scroll to position [238, 0]
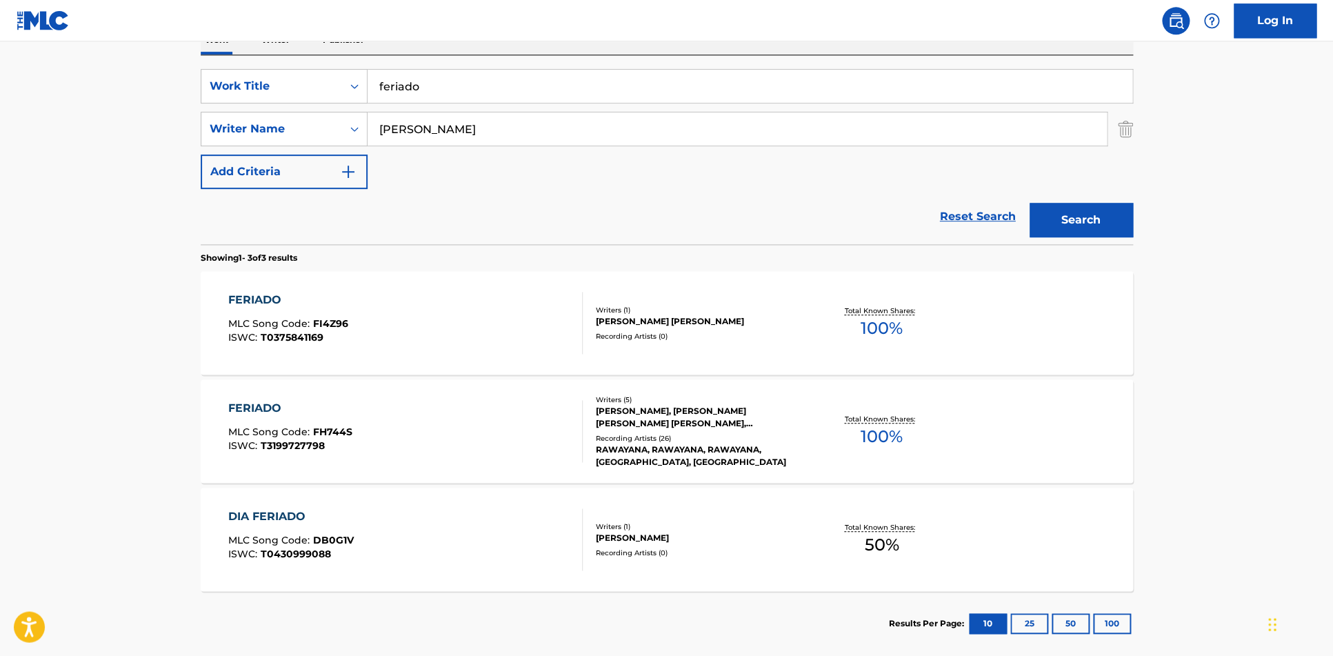
click at [1076, 442] on div "FERIADO MLC Song Code : FH744S ISWC : T3199727798 Writers ( 5 ) [PERSON_NAME], …" at bounding box center [667, 430] width 932 height 103
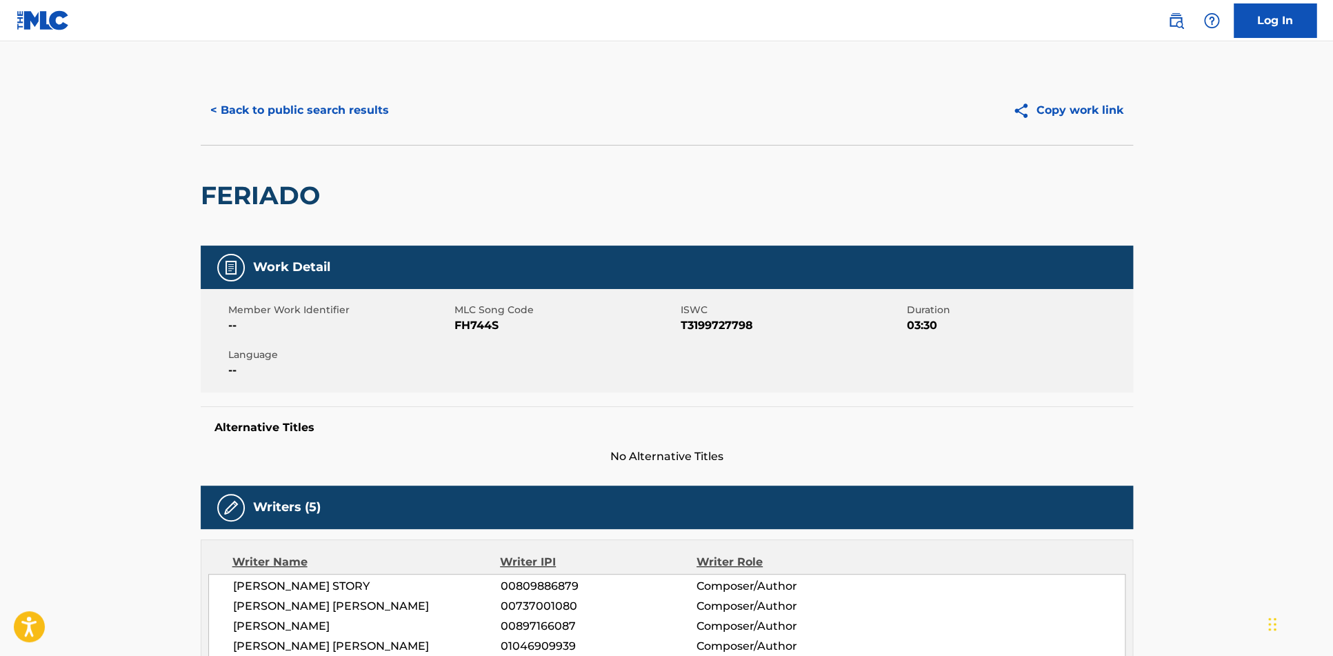
click at [1312, 90] on html "Accessibility Screen-Reader Guide, Feedback, and Issue Reporting | New window L…" at bounding box center [666, 328] width 1333 height 656
